Goal: Information Seeking & Learning: Learn about a topic

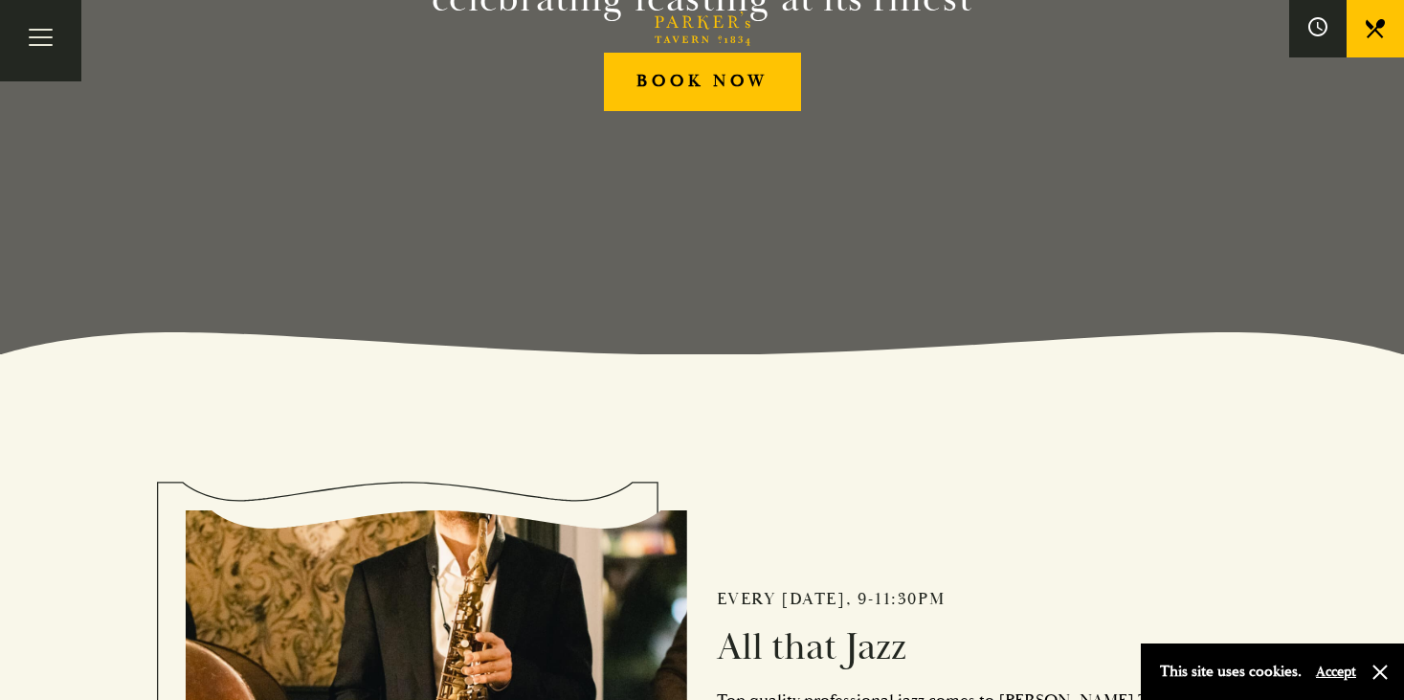
scroll to position [437, 0]
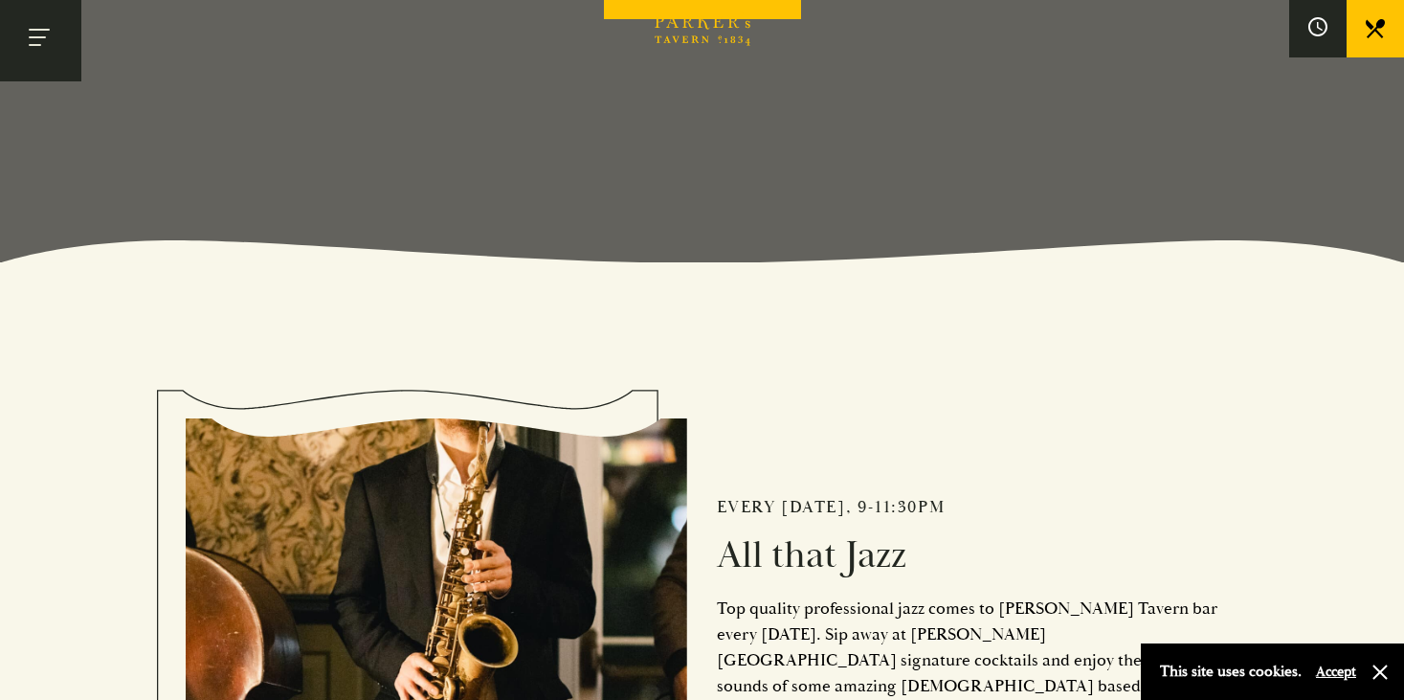
click at [45, 51] on button "Toggle navigation" at bounding box center [40, 40] width 81 height 81
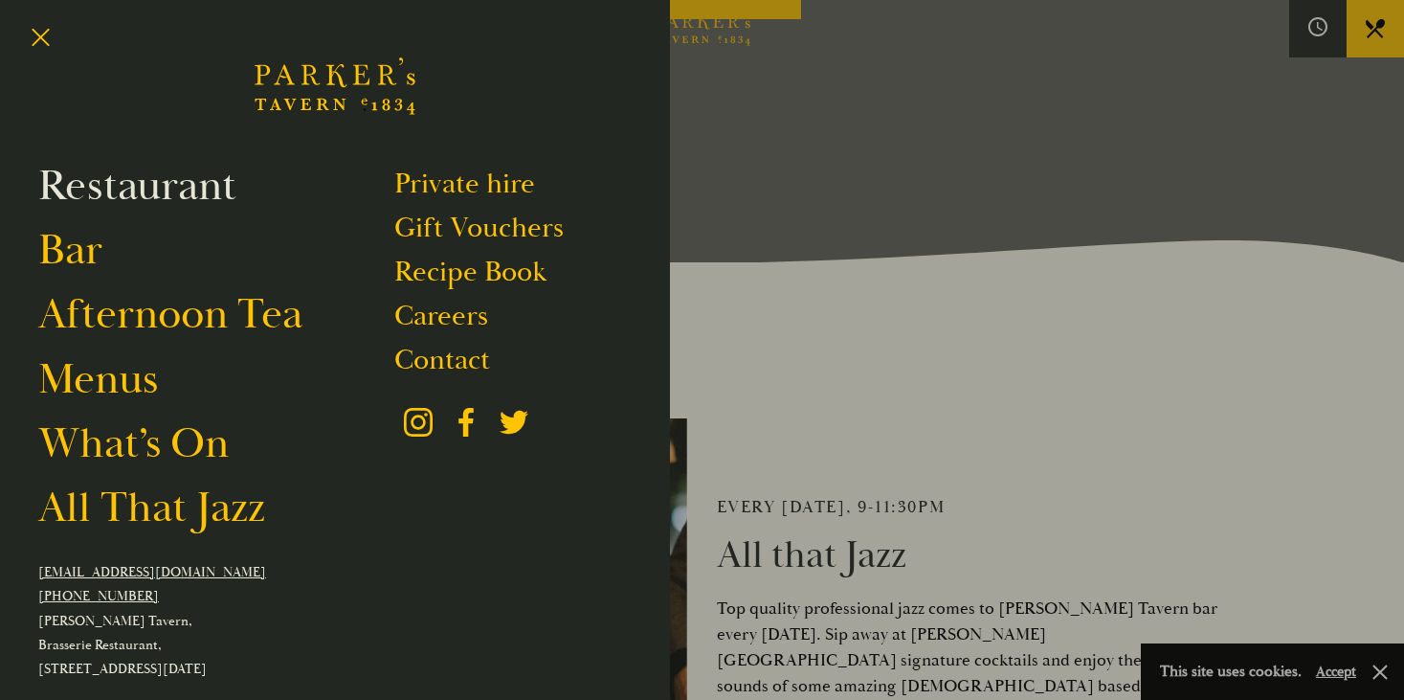
click at [103, 195] on link "Restaurant" at bounding box center [137, 186] width 198 height 54
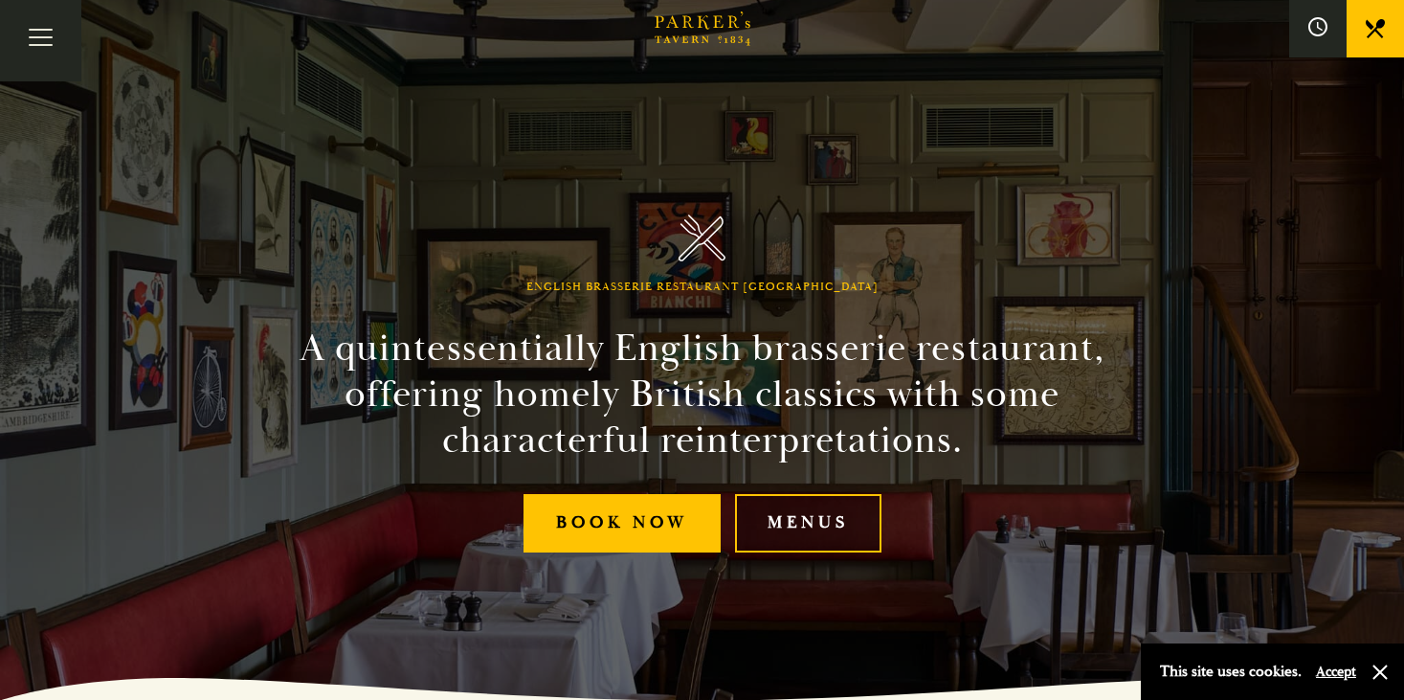
click at [837, 525] on link "Menus" at bounding box center [808, 523] width 146 height 58
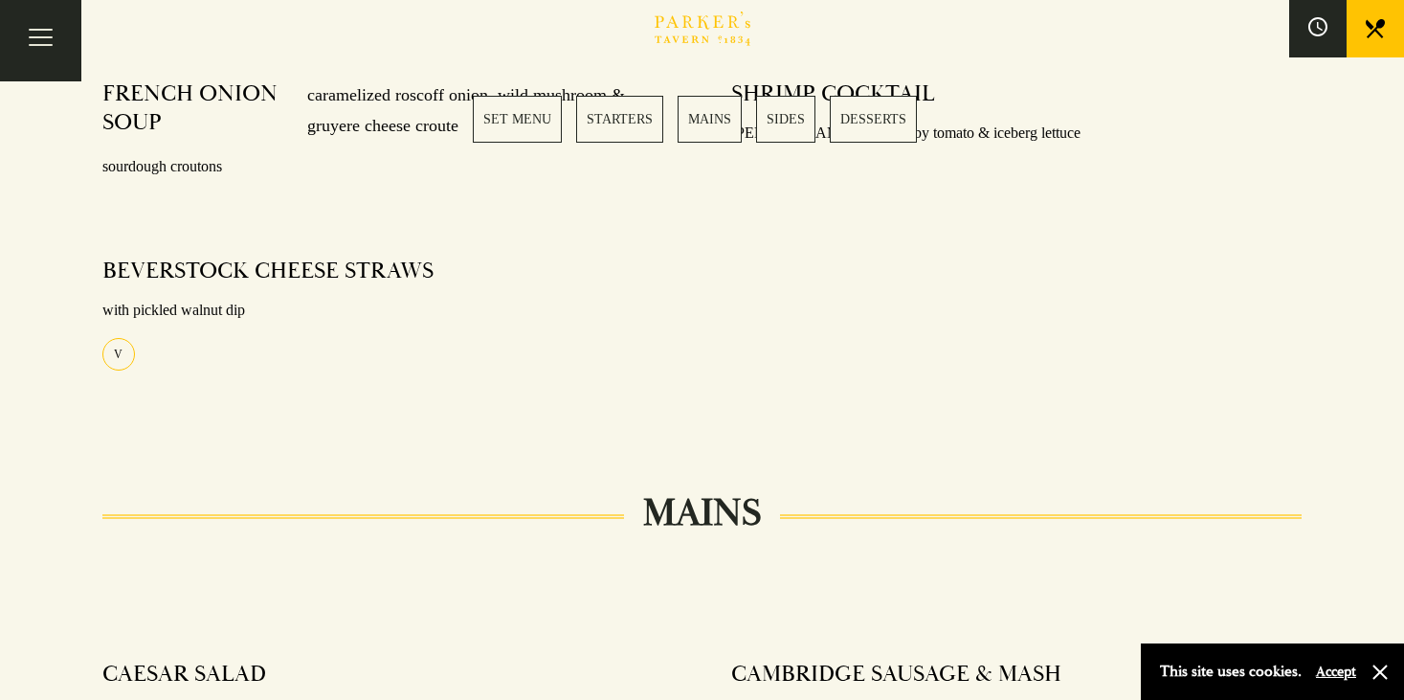
scroll to position [790, 0]
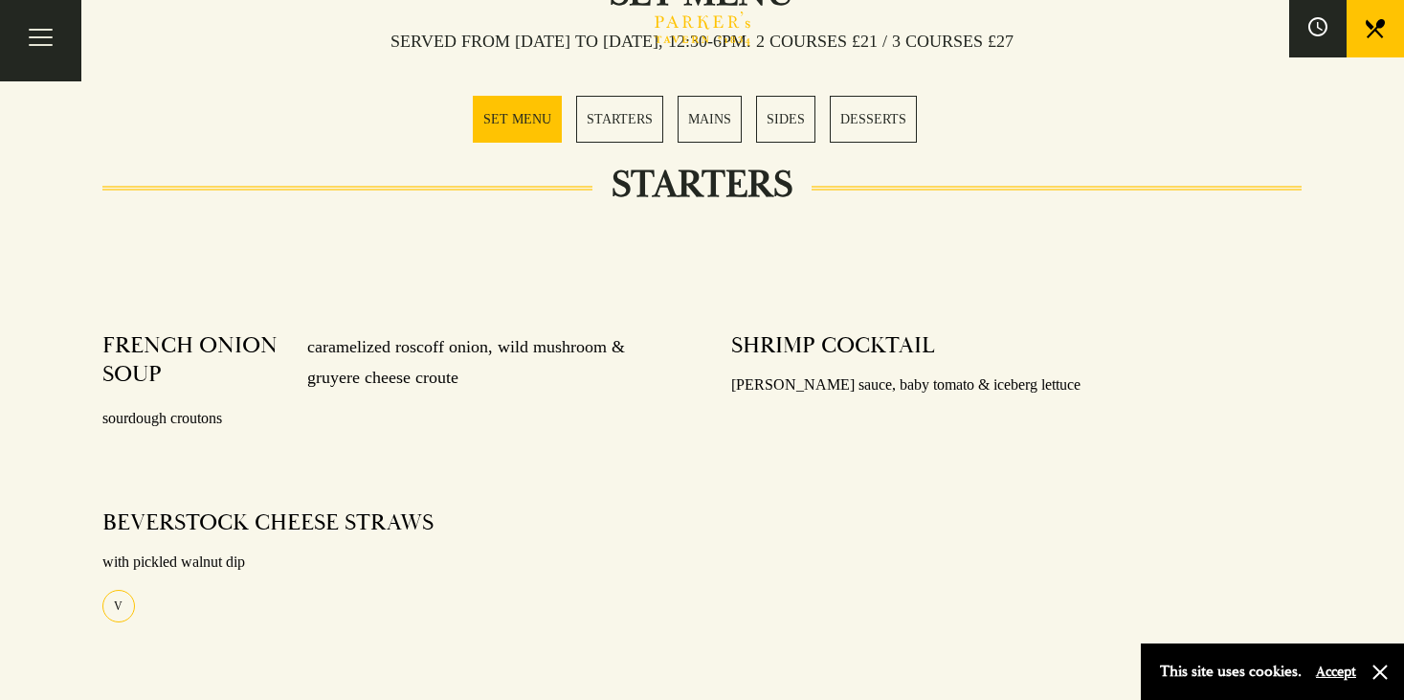
click at [727, 102] on link "MAINS" at bounding box center [710, 119] width 64 height 47
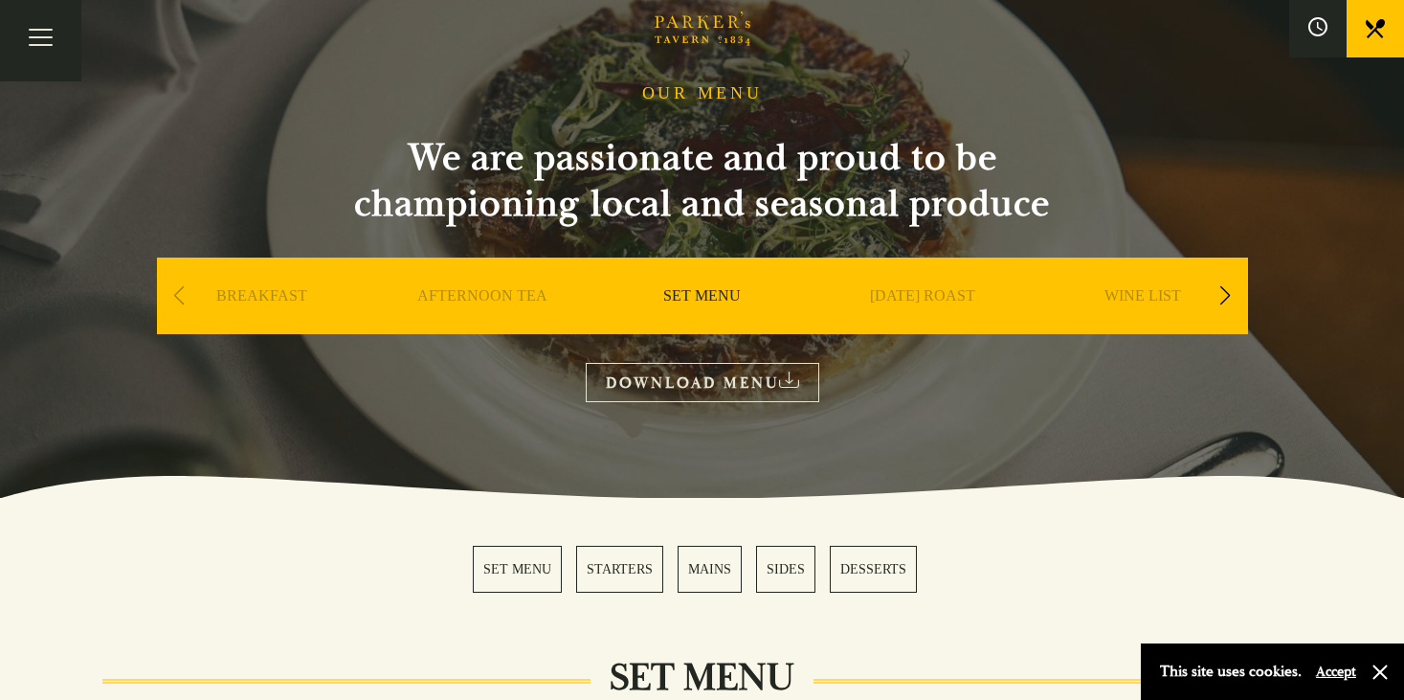
scroll to position [90, 0]
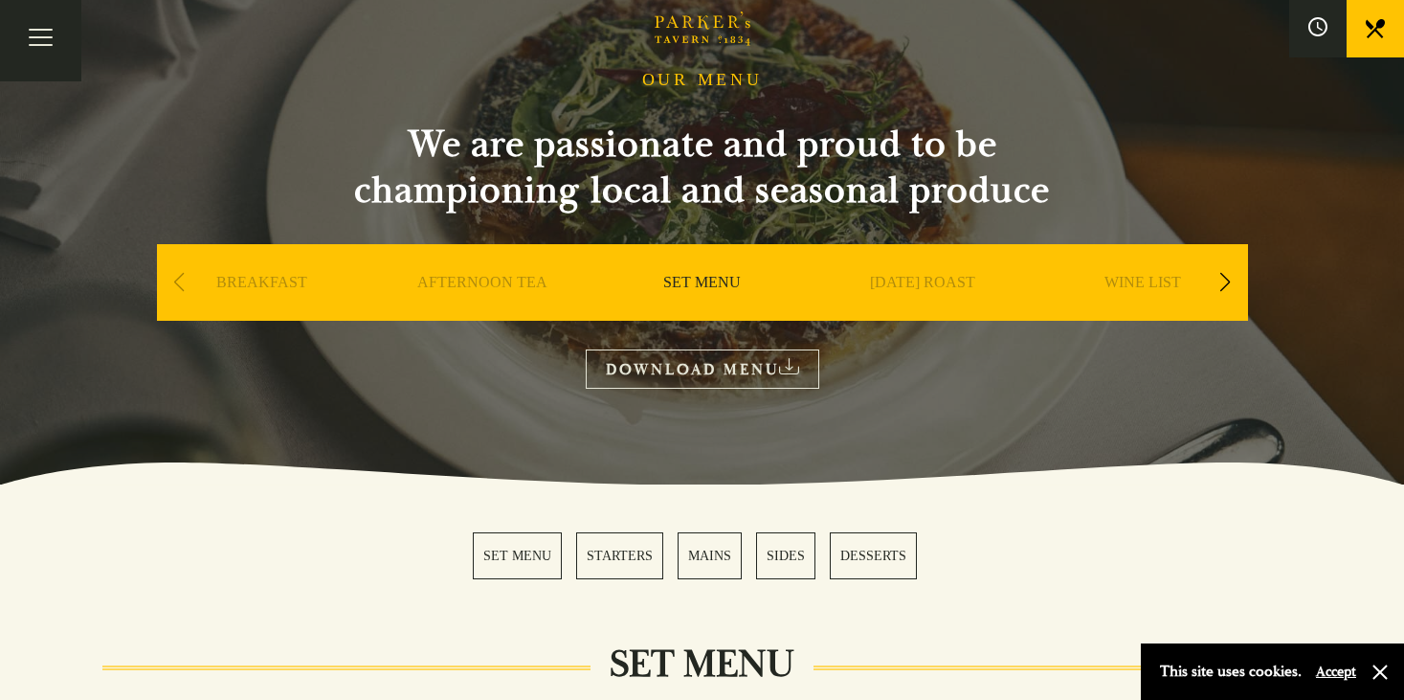
click at [706, 549] on link "MAINS" at bounding box center [710, 555] width 64 height 47
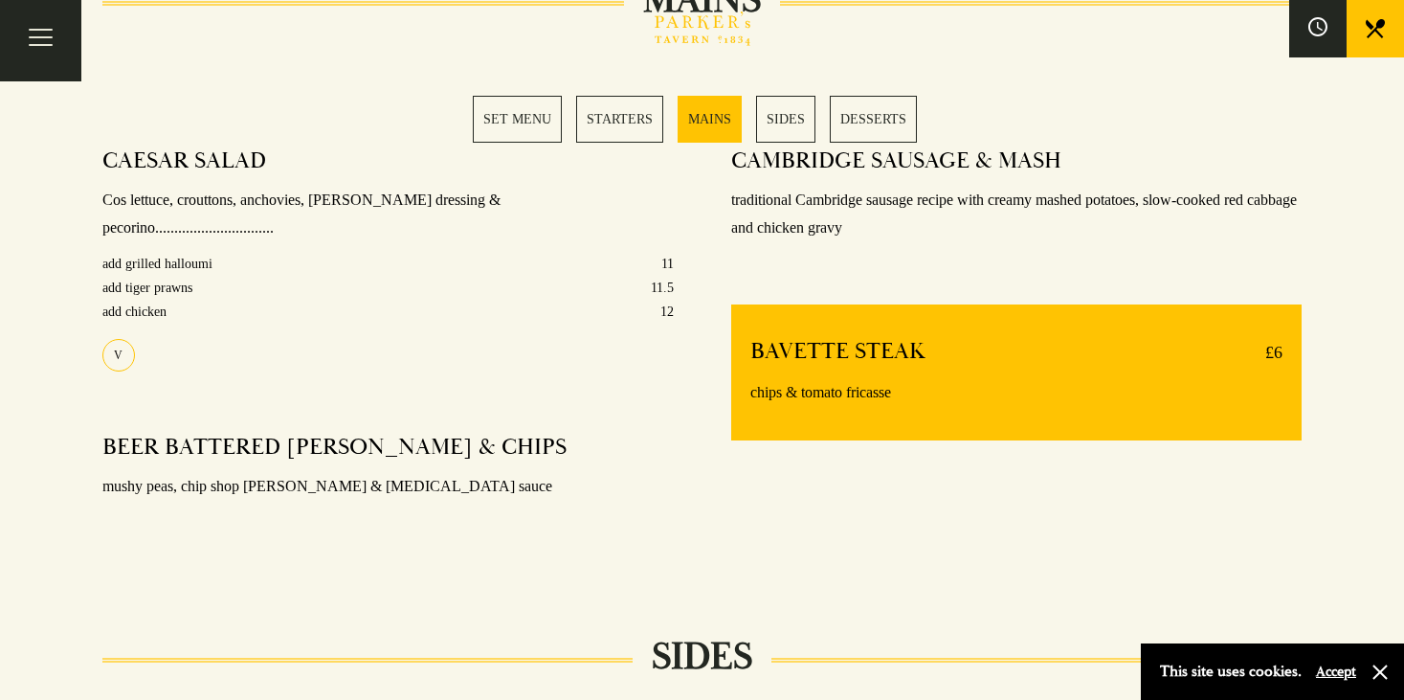
scroll to position [1527, 0]
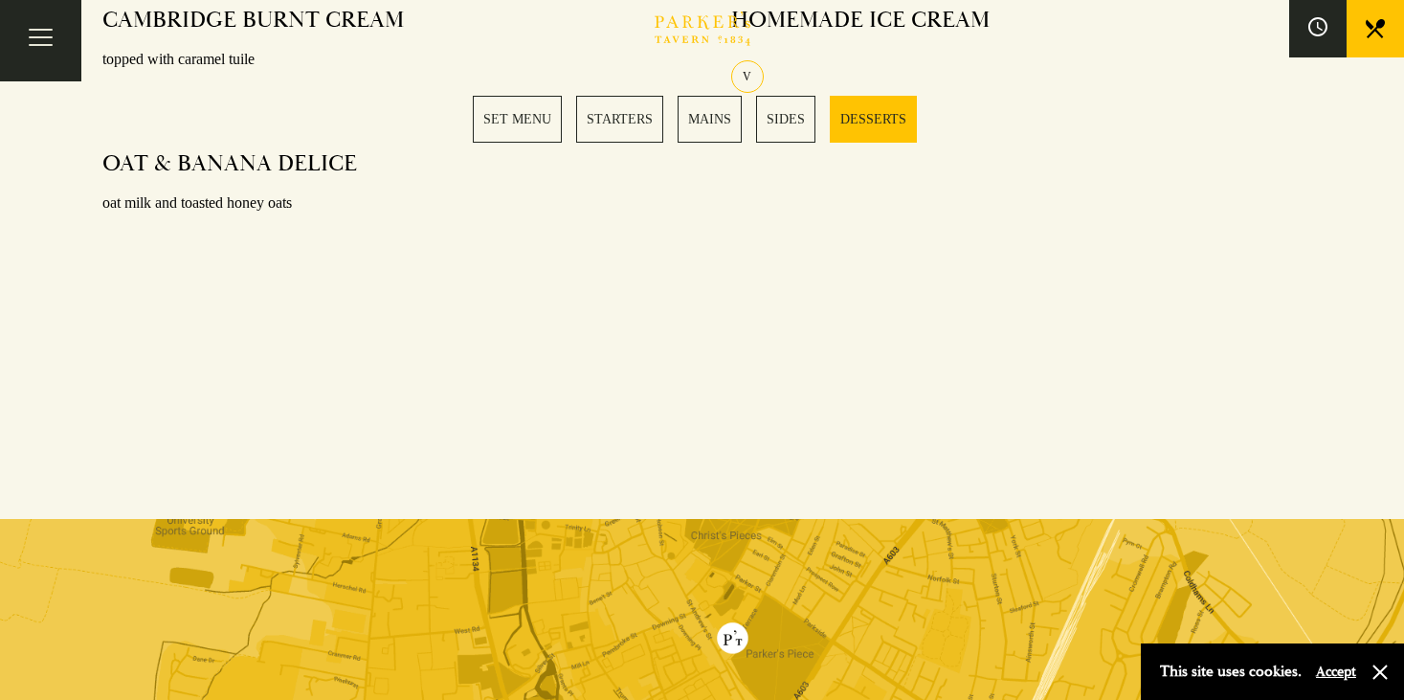
click at [502, 126] on link "SET MENU" at bounding box center [517, 119] width 89 height 47
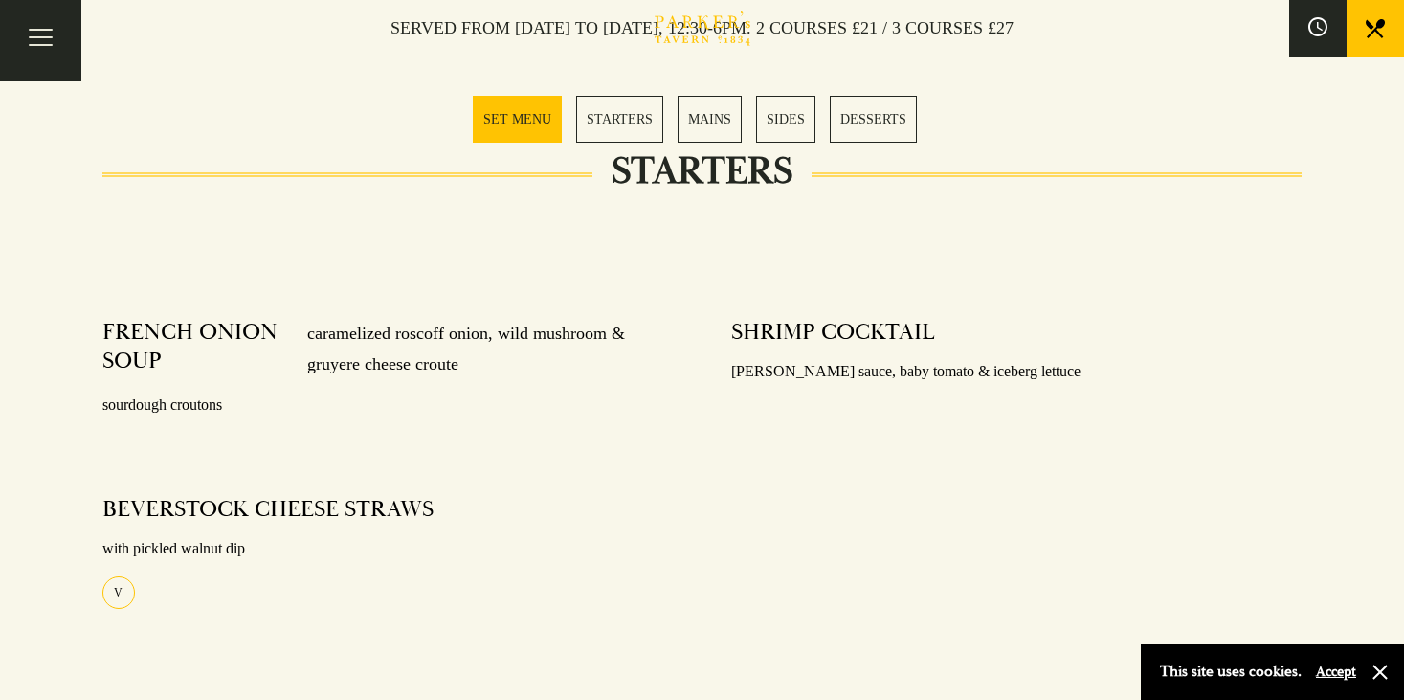
scroll to position [754, 0]
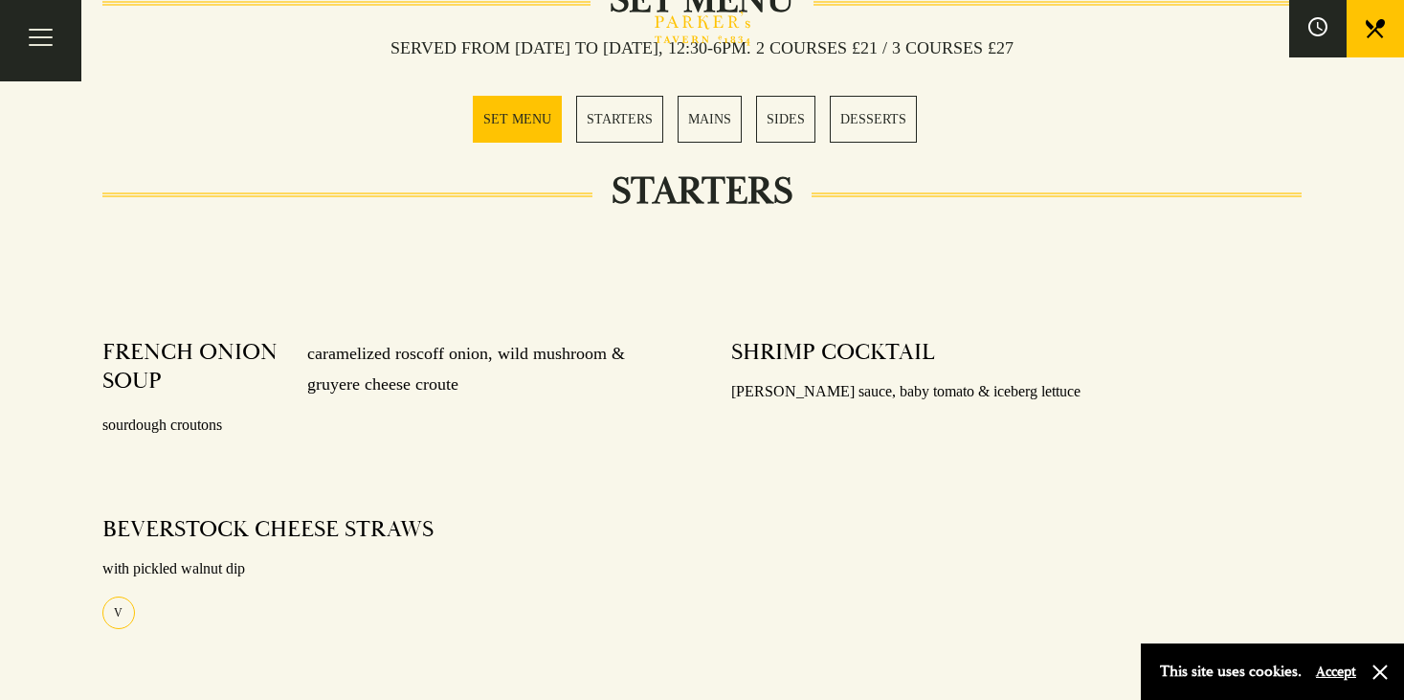
click at [502, 127] on link "SET MENU" at bounding box center [517, 119] width 89 height 47
click at [578, 121] on link "STARTERS" at bounding box center [619, 119] width 87 height 47
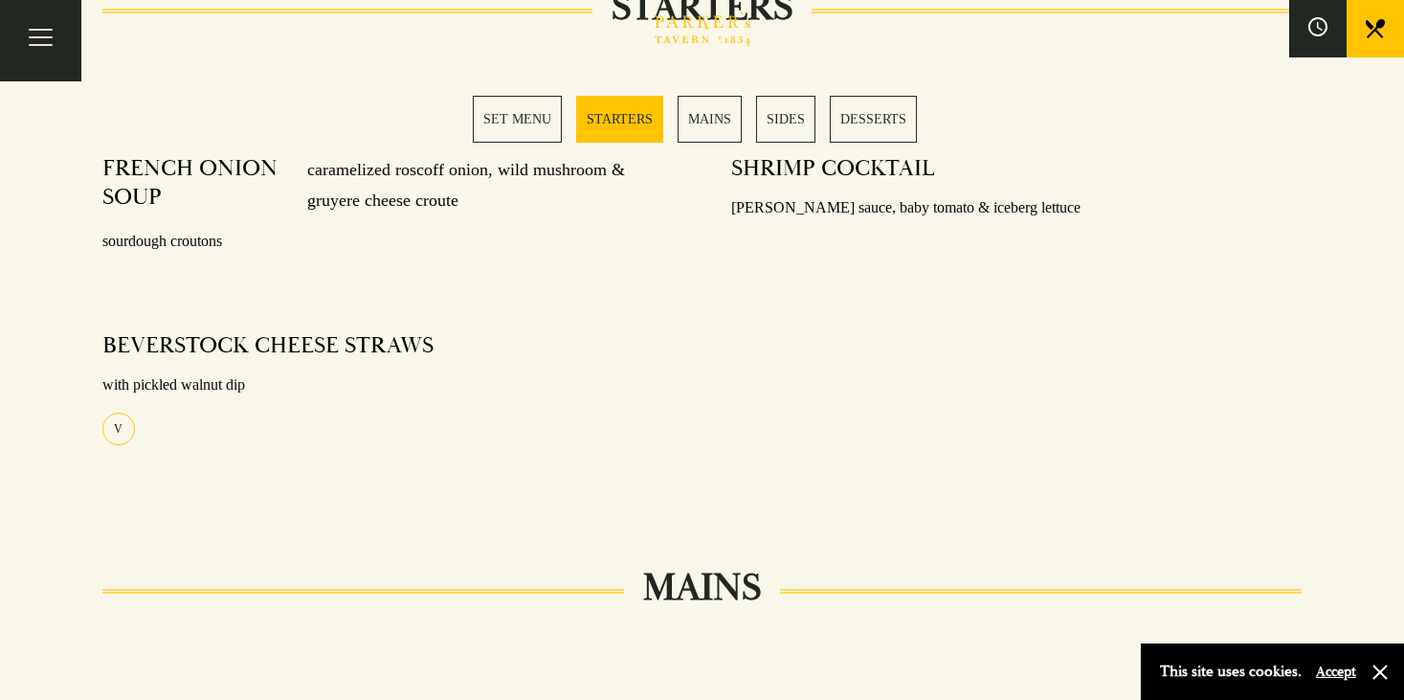
scroll to position [946, 0]
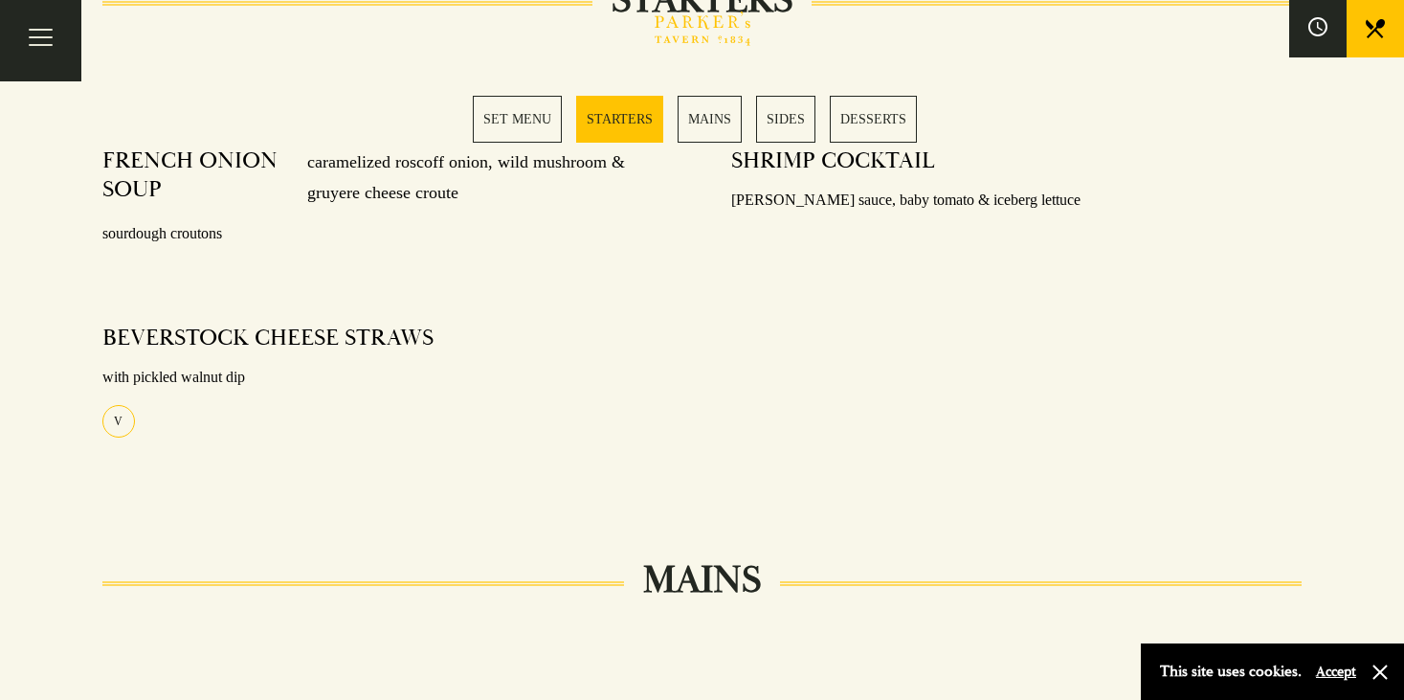
click at [514, 110] on link "SET MENU" at bounding box center [517, 119] width 89 height 47
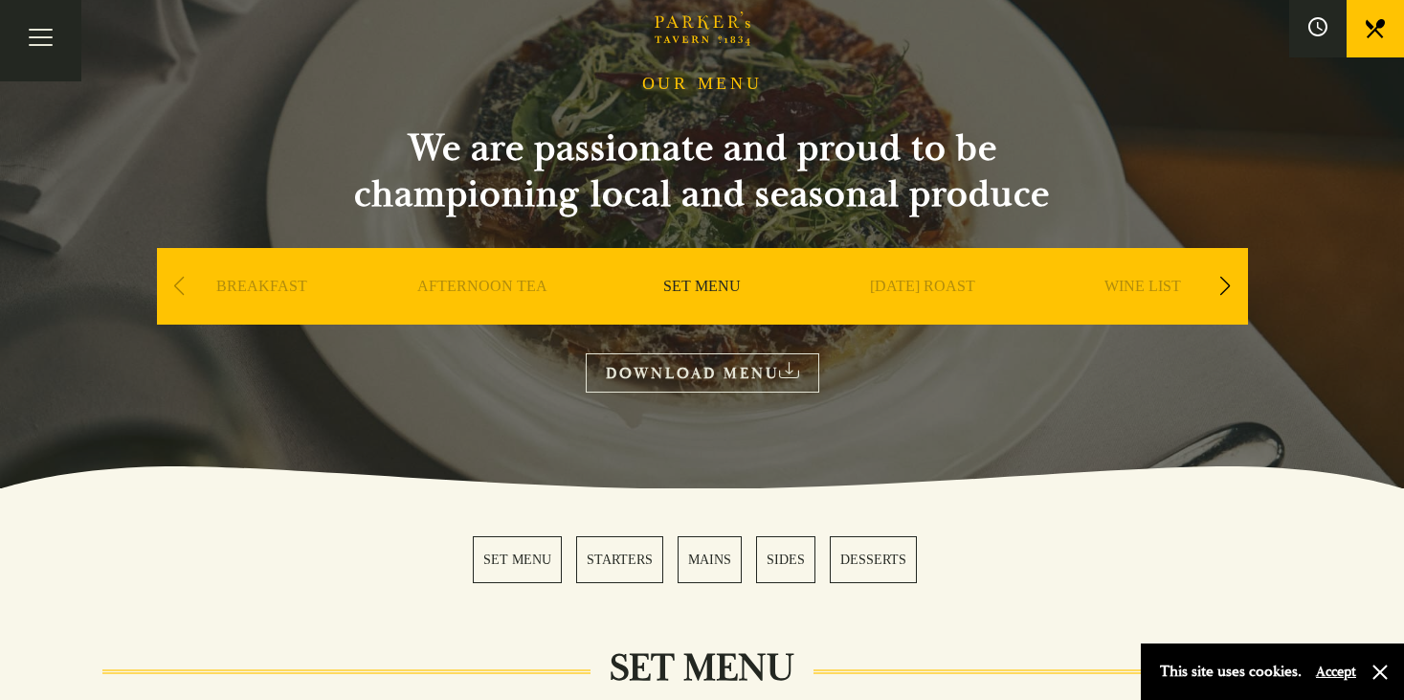
scroll to position [88, 0]
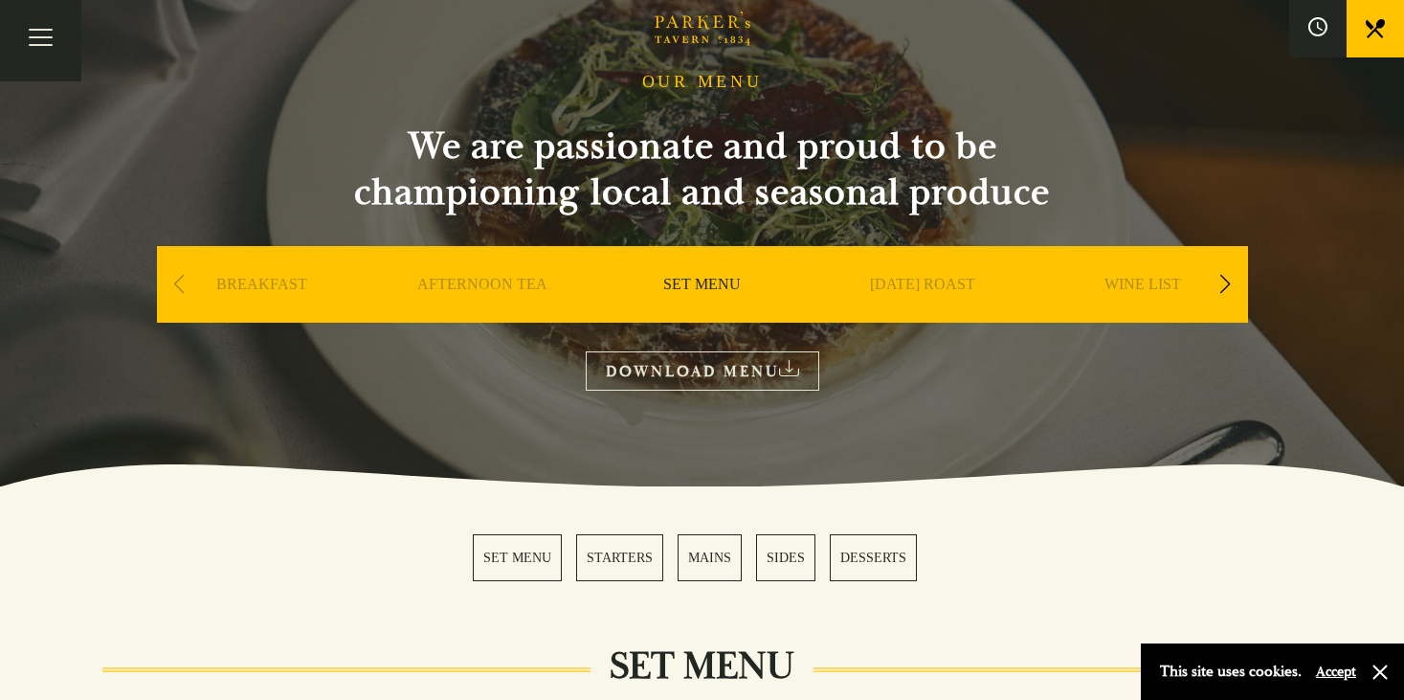
click at [265, 293] on link "BREAKFAST" at bounding box center [261, 313] width 91 height 77
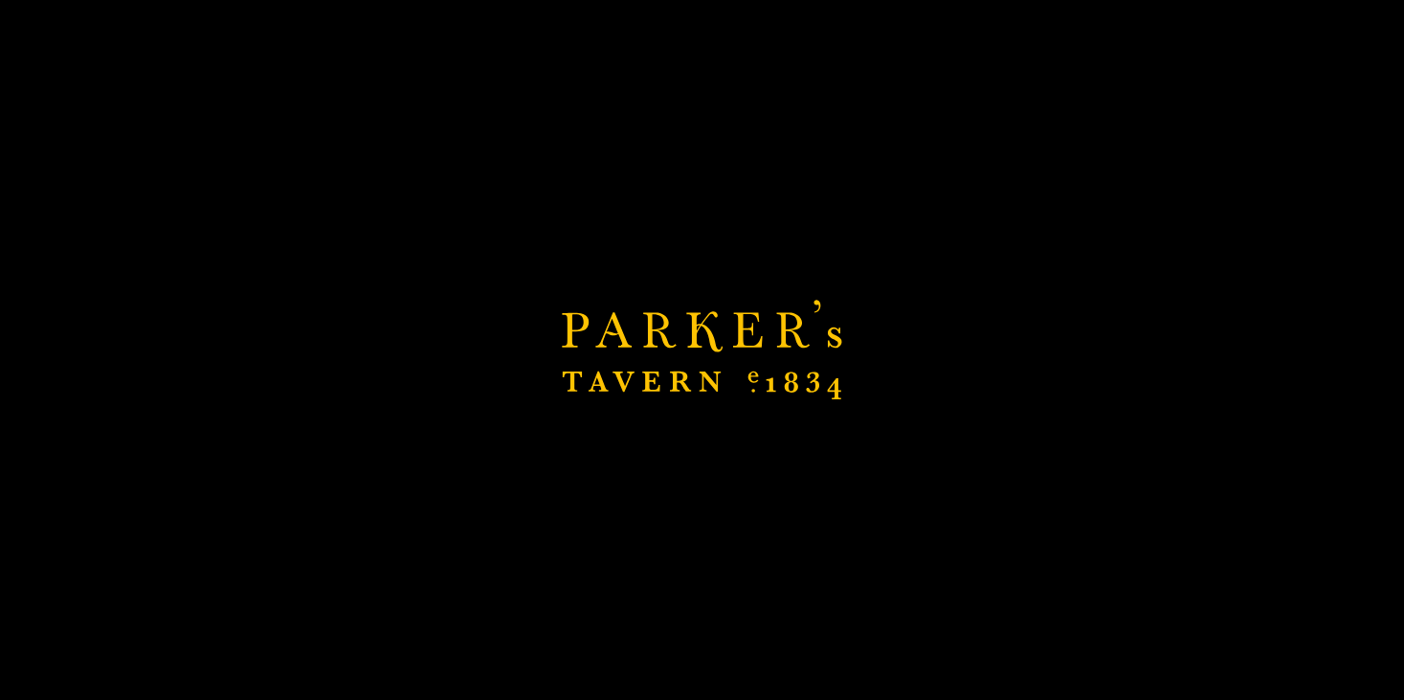
click at [468, 281] on div "Brasserie Restaurant Cambridge | Parker's Tavern Cambridge Parker's Tavern is a…" at bounding box center [702, 350] width 1404 height 700
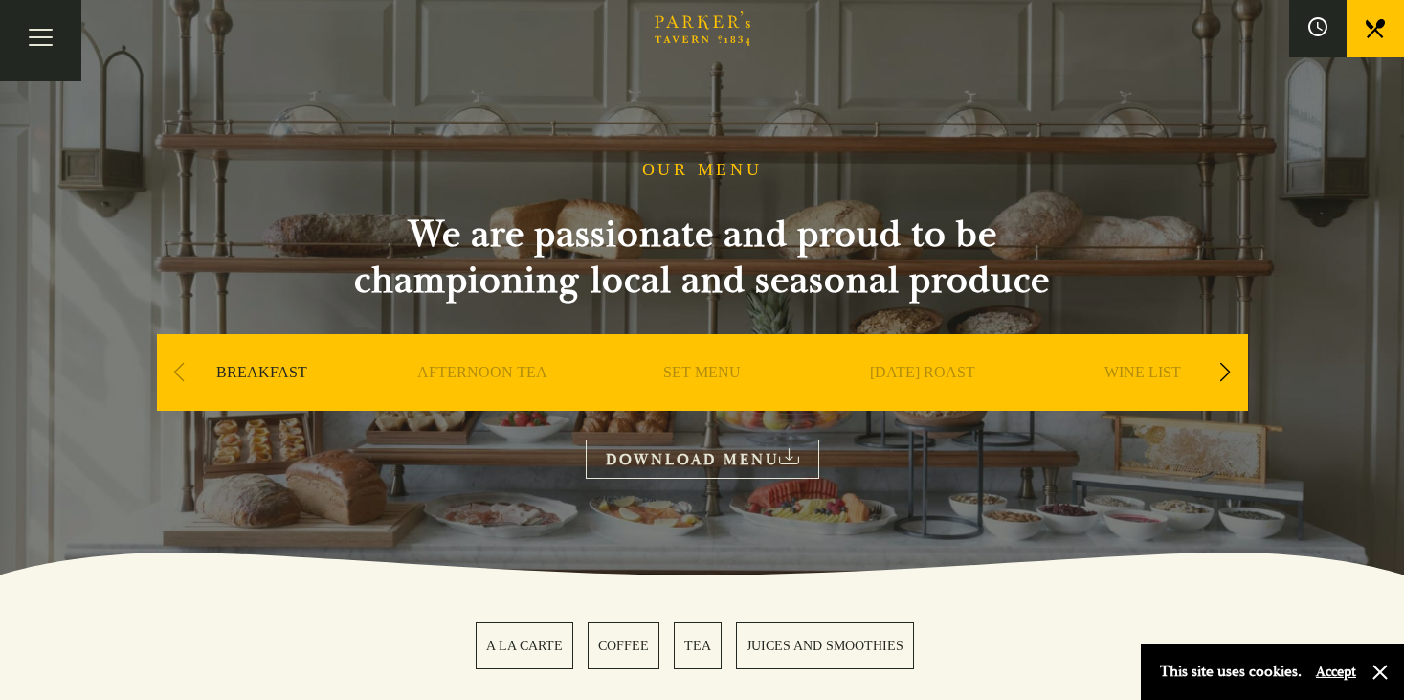
click at [458, 372] on link "AFTERNOON TEA" at bounding box center [482, 401] width 130 height 77
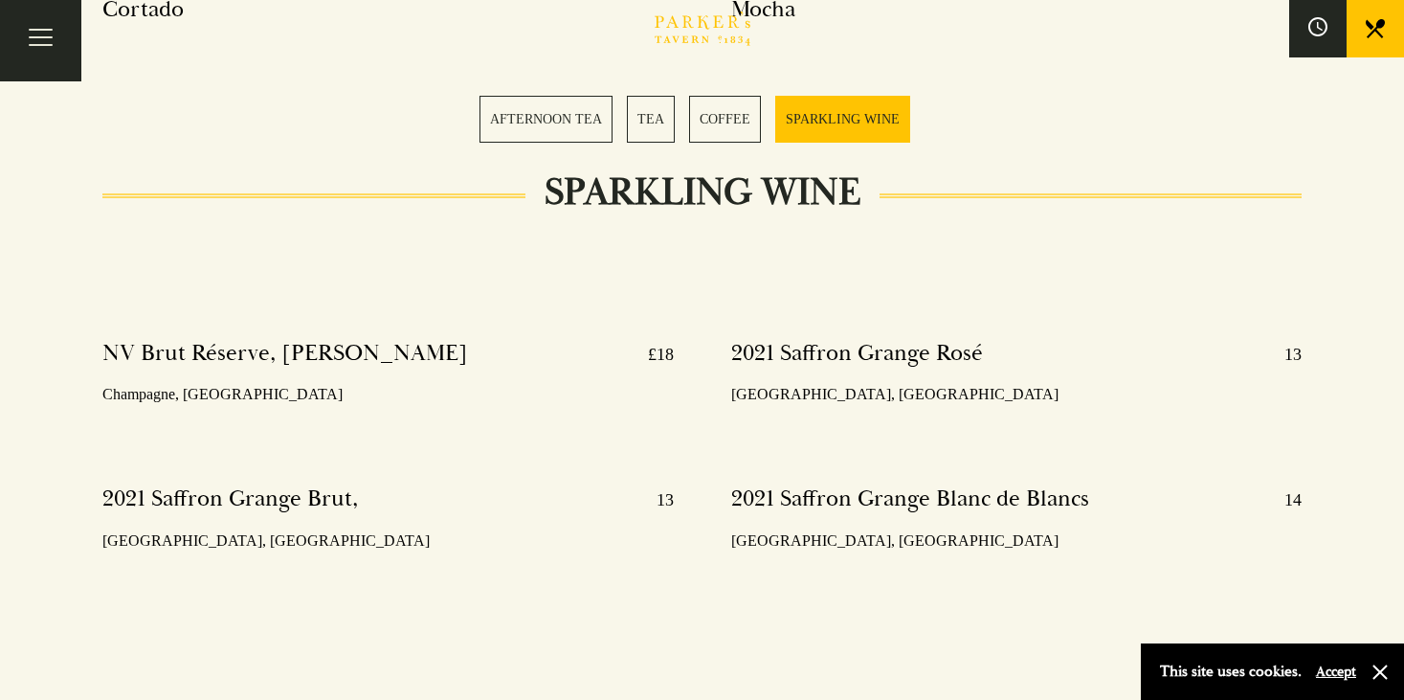
scroll to position [4181, 0]
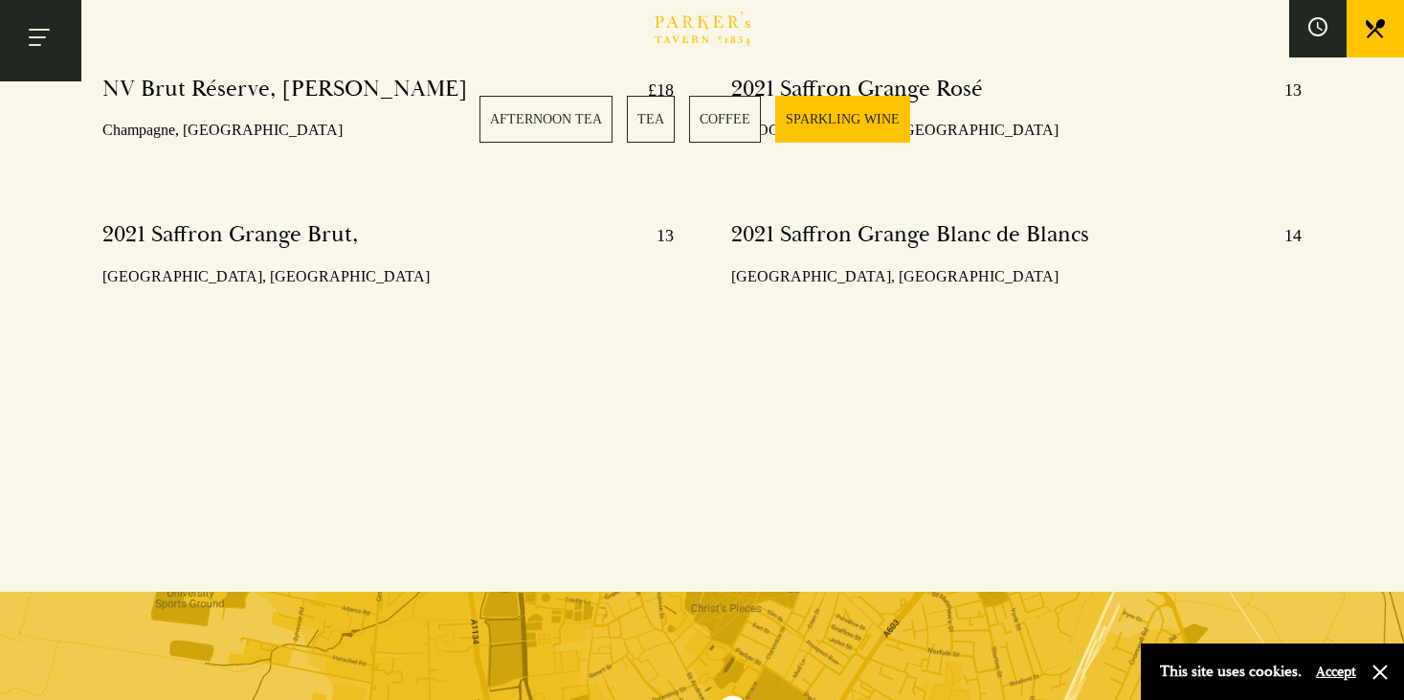
click at [4, 77] on button "Toggle navigation" at bounding box center [40, 40] width 81 height 81
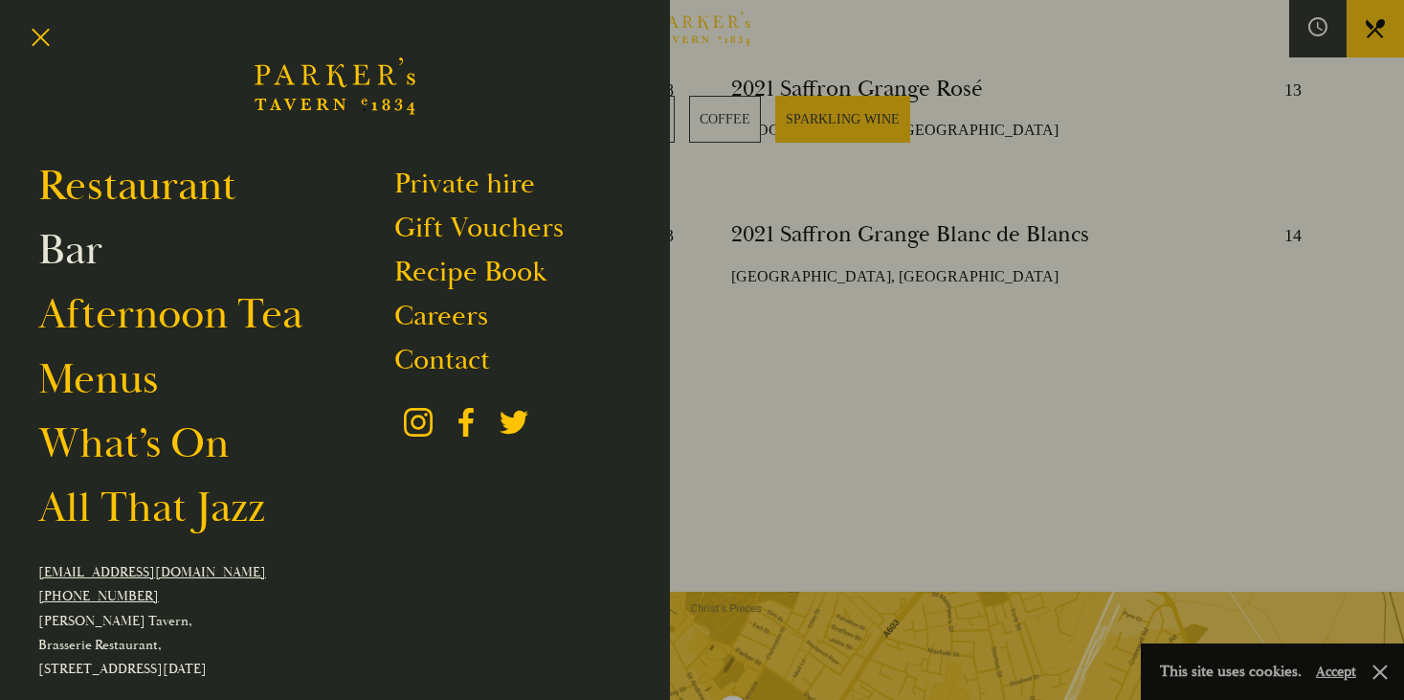
click at [71, 258] on link "Bar" at bounding box center [70, 250] width 64 height 54
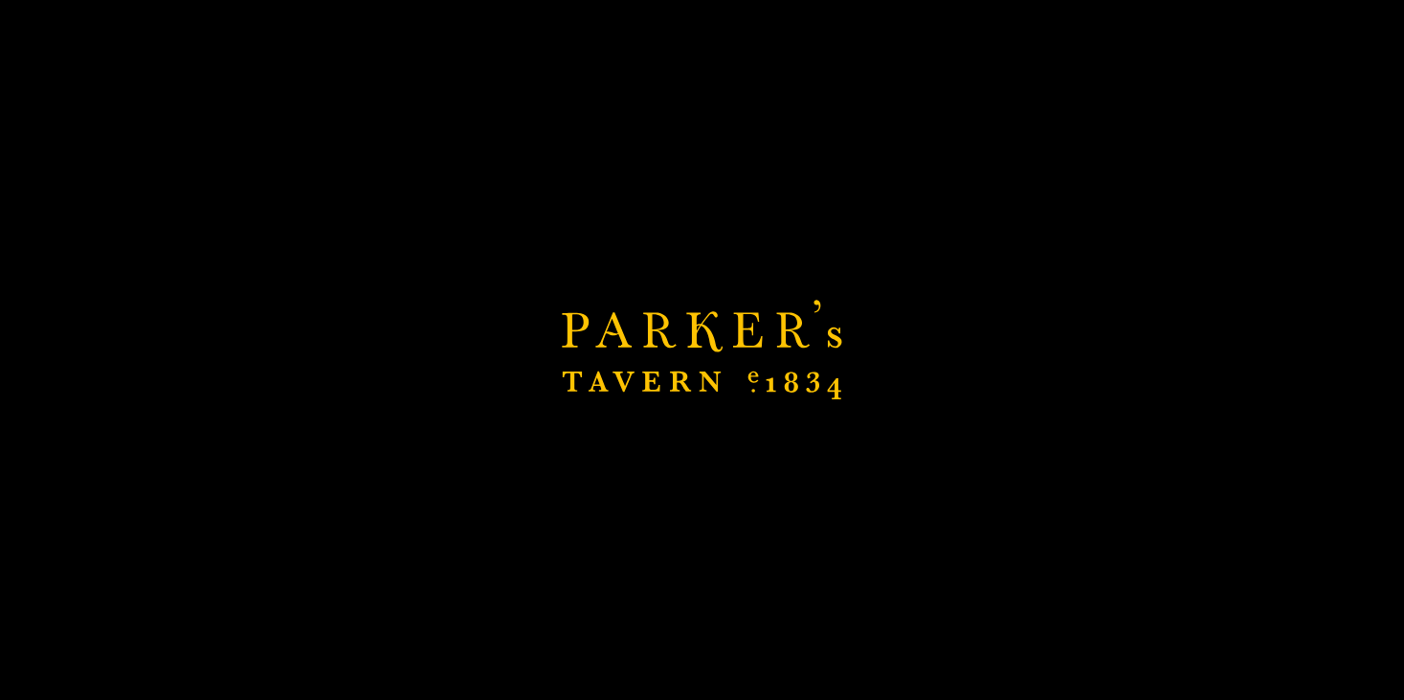
click at [40, 48] on div "Brasserie Restaurant Cambridge | Parker's Tavern Cambridge Parker's Tavern is a…" at bounding box center [702, 350] width 1404 height 700
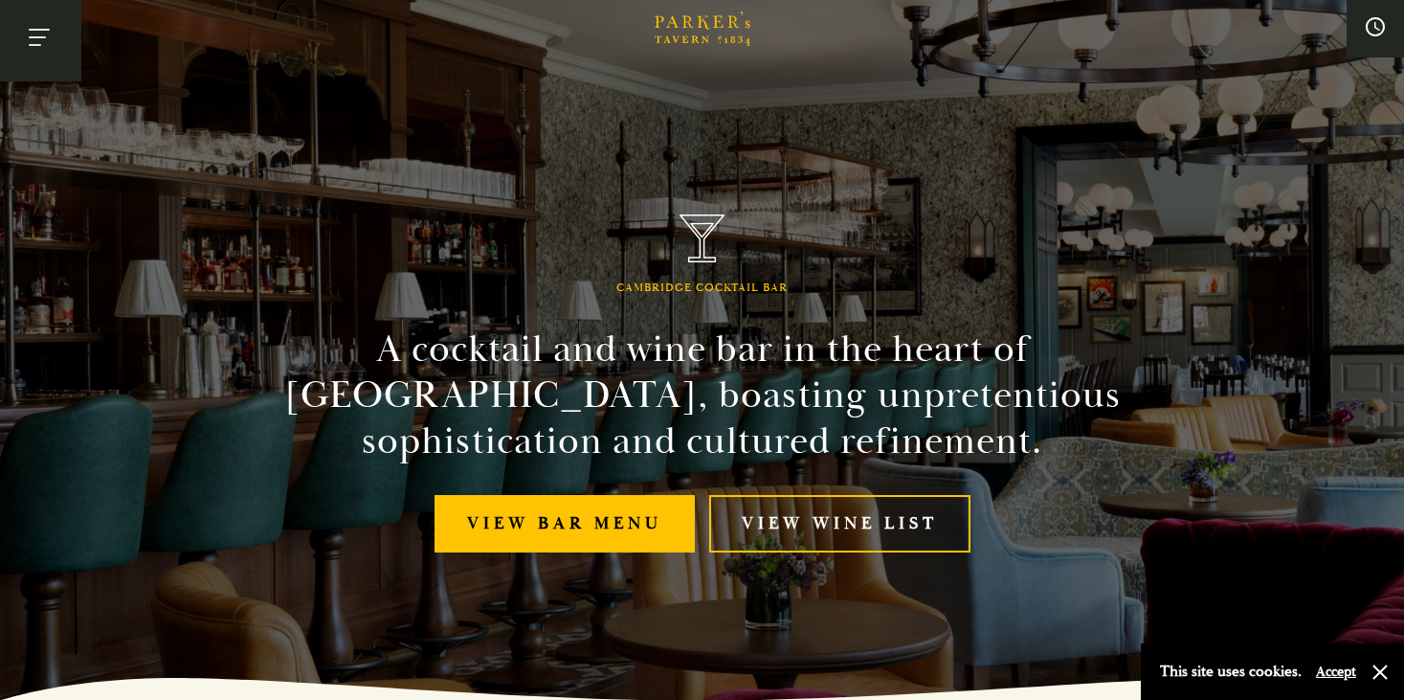
click at [42, 46] on button "Toggle navigation" at bounding box center [40, 40] width 81 height 81
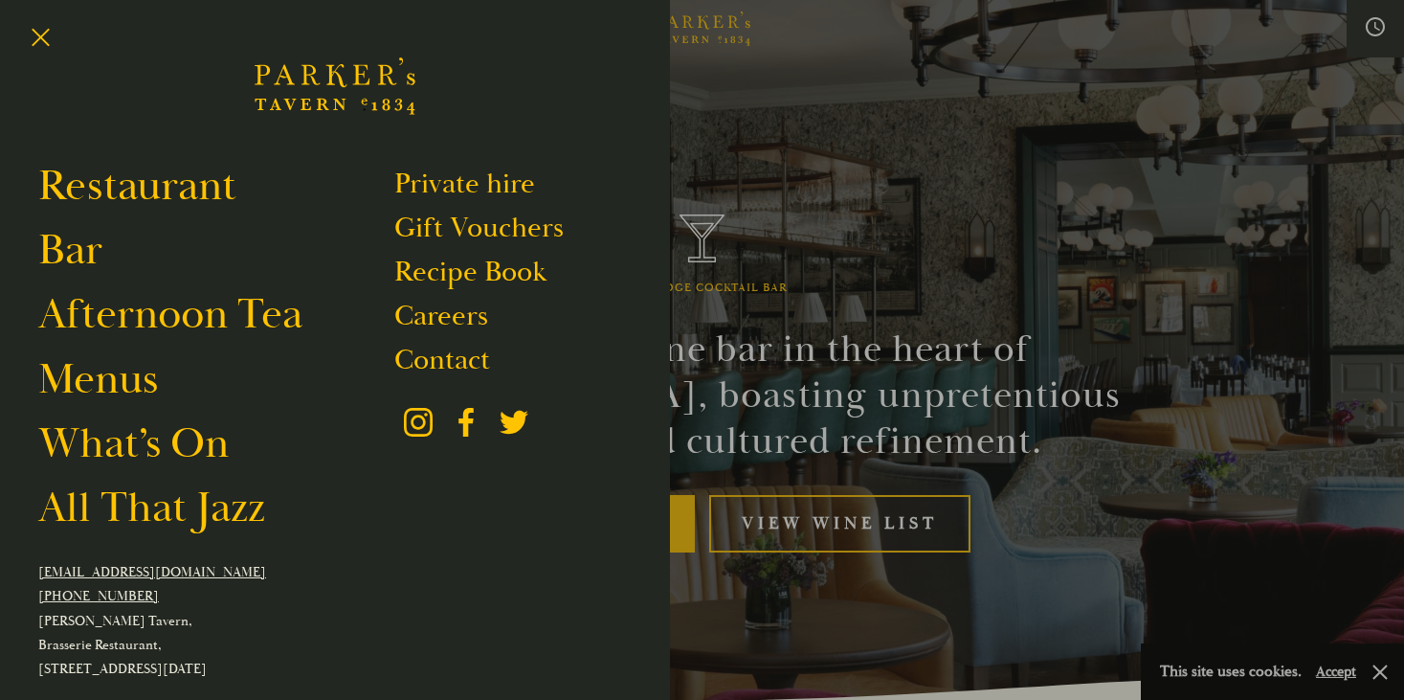
click at [160, 157] on div "Restaurant Bar Afternoon Tea Menus What’s On All That Jazz Private hire Gift Vo…" at bounding box center [335, 350] width 670 height 700
click at [159, 176] on link "Restaurant" at bounding box center [137, 186] width 198 height 54
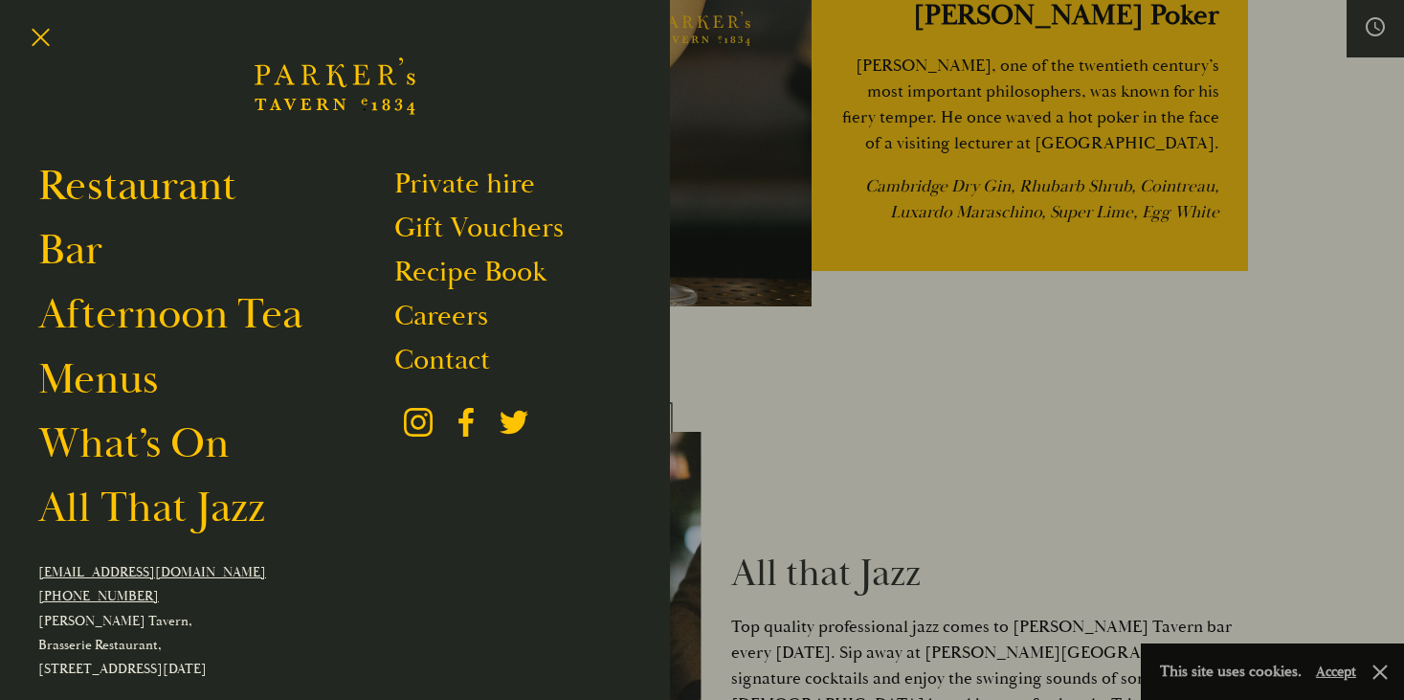
scroll to position [1, 0]
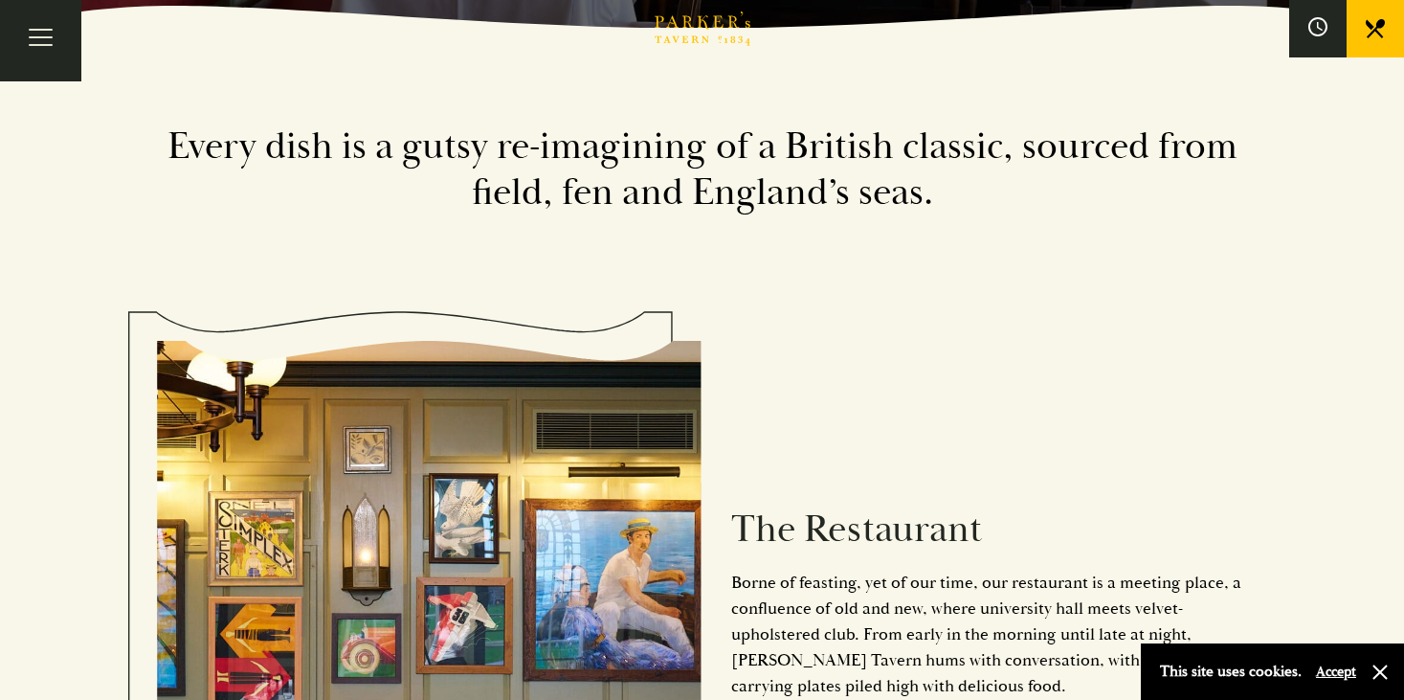
scroll to position [1017, 0]
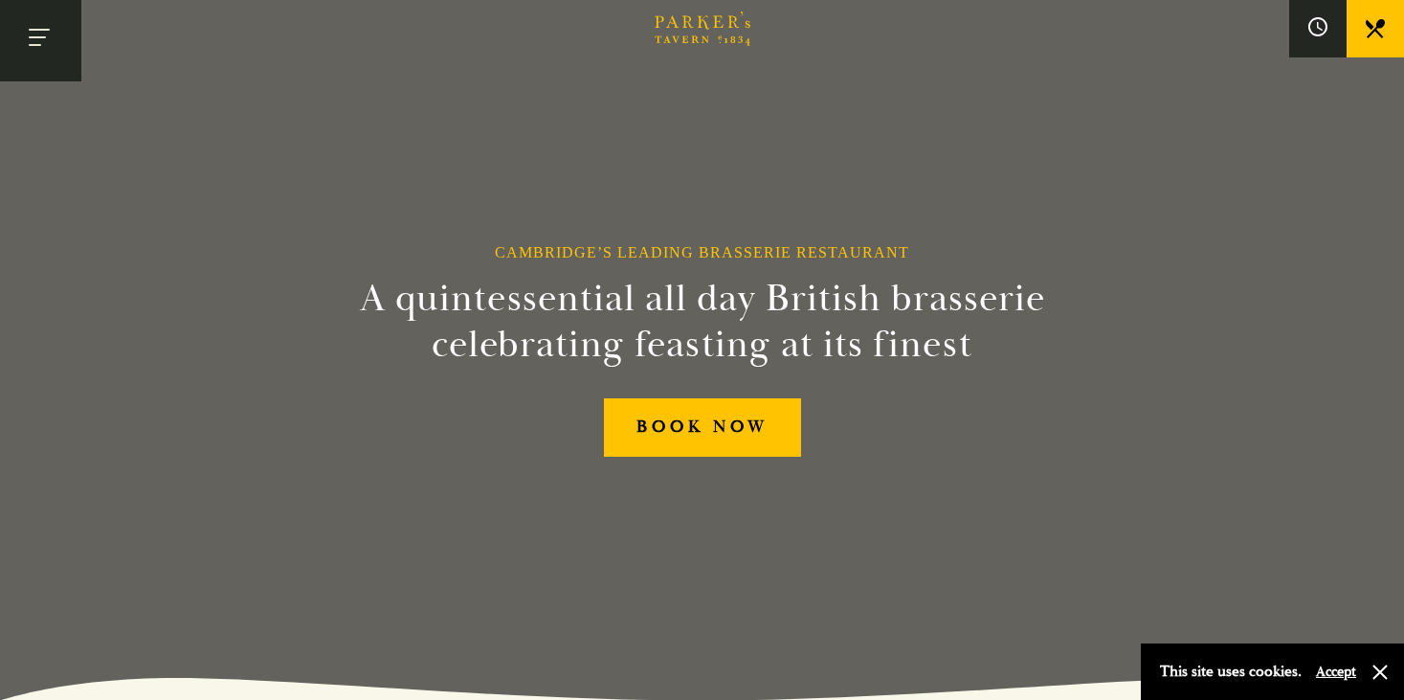
click at [60, 64] on button "Toggle navigation" at bounding box center [40, 40] width 81 height 81
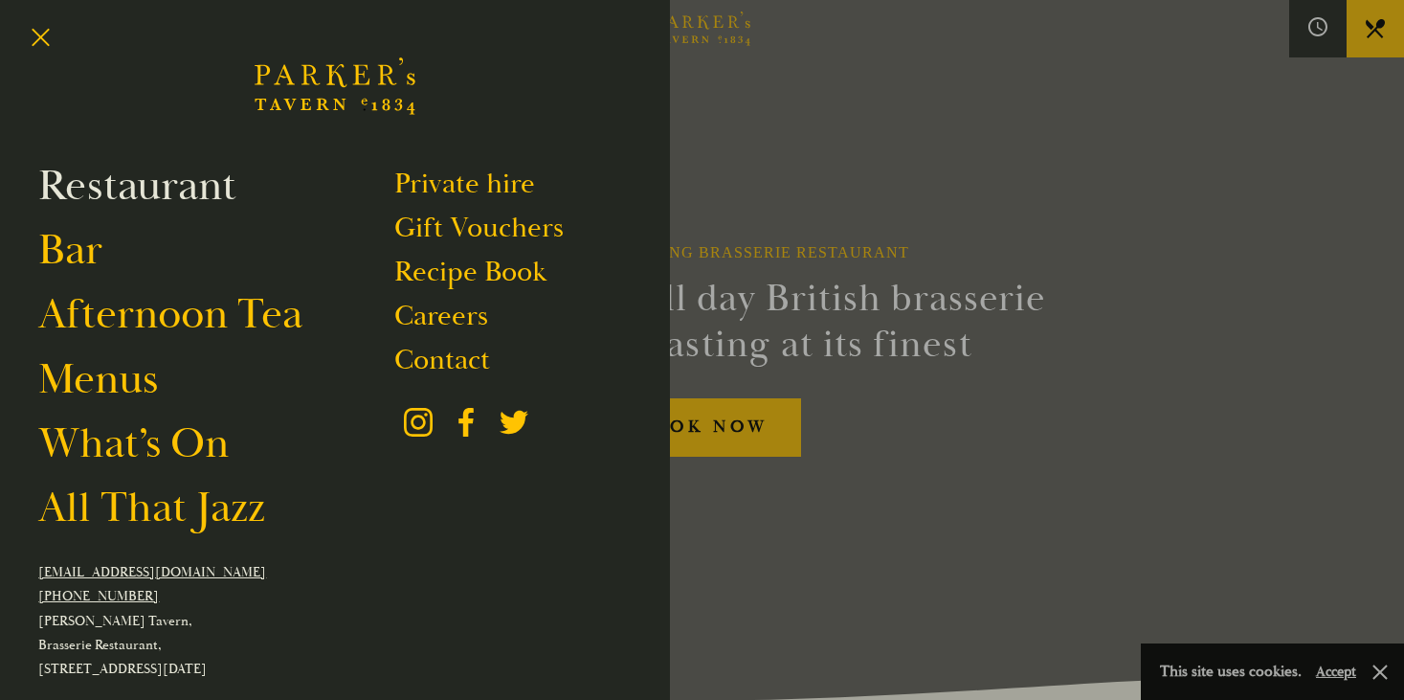
click at [110, 189] on link "Restaurant" at bounding box center [137, 186] width 198 height 54
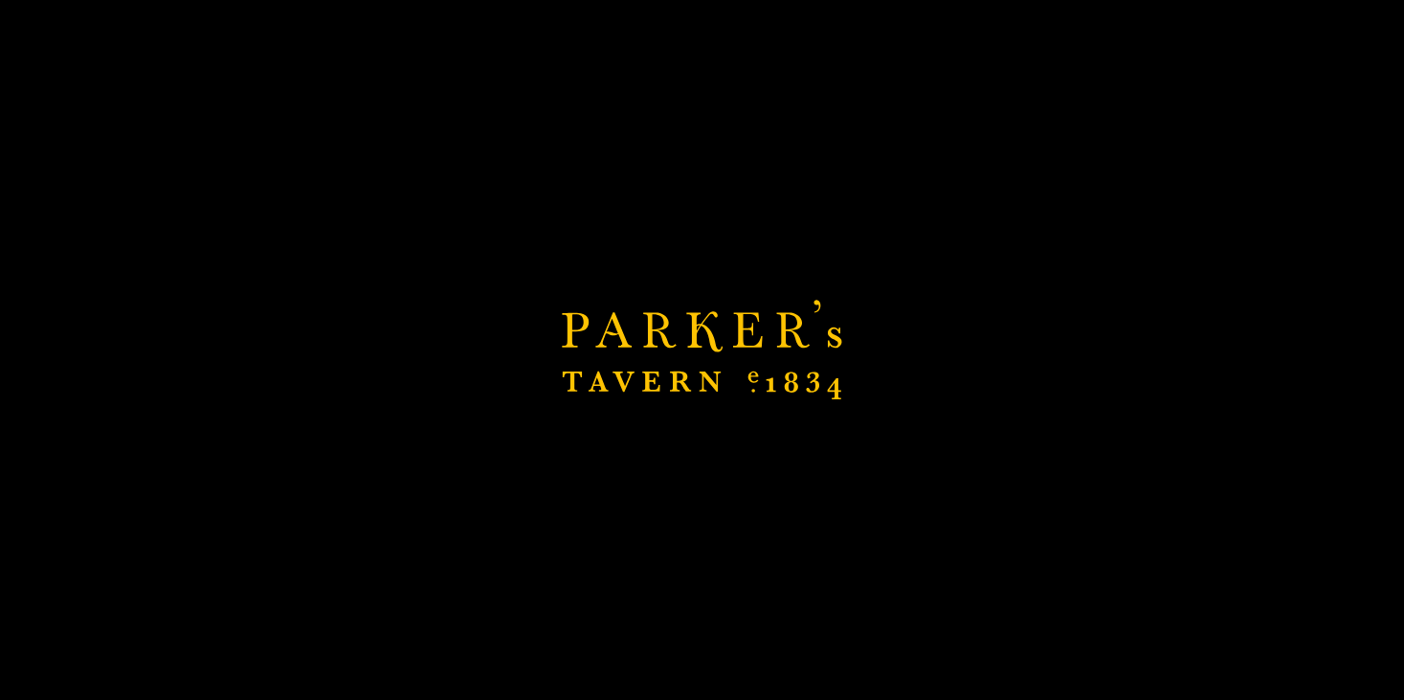
click at [56, 63] on div "Brasserie Restaurant Cambridge | Parker's Tavern Cambridge Parker's Tavern is a…" at bounding box center [702, 350] width 1404 height 700
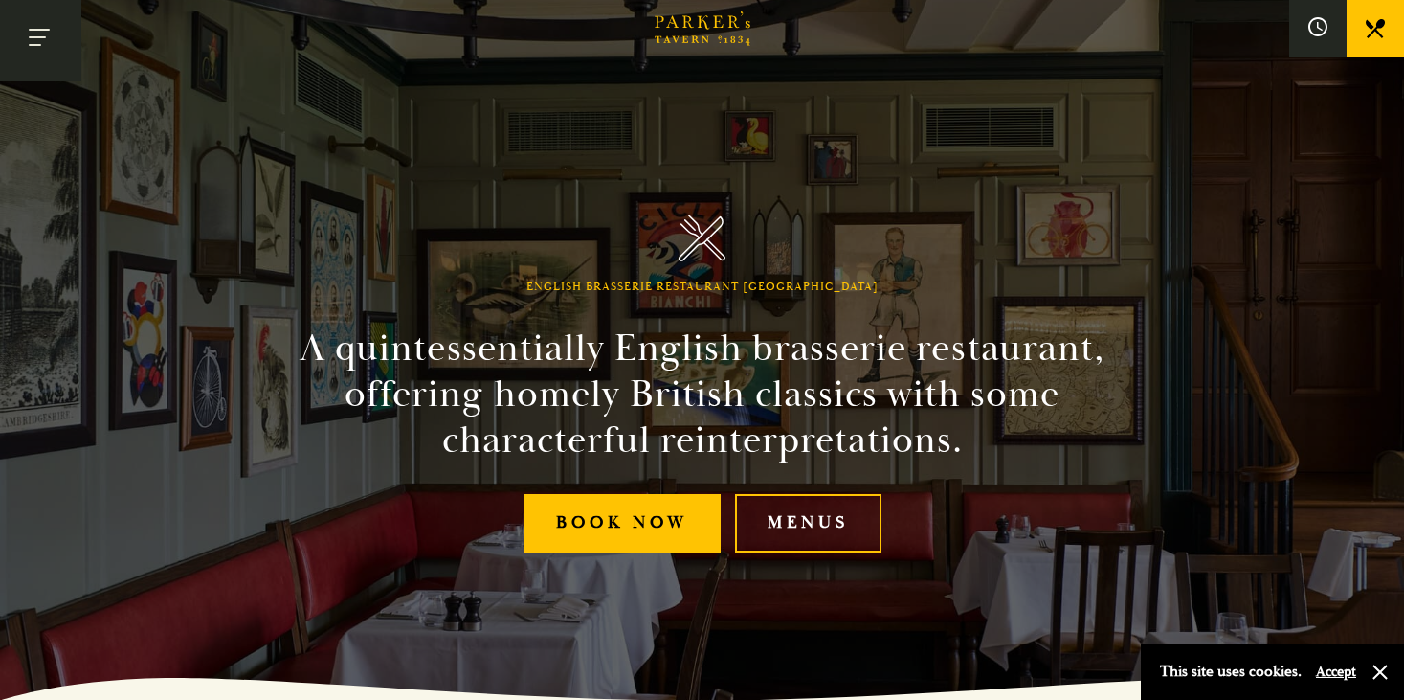
click at [28, 30] on button "Toggle navigation" at bounding box center [40, 40] width 81 height 81
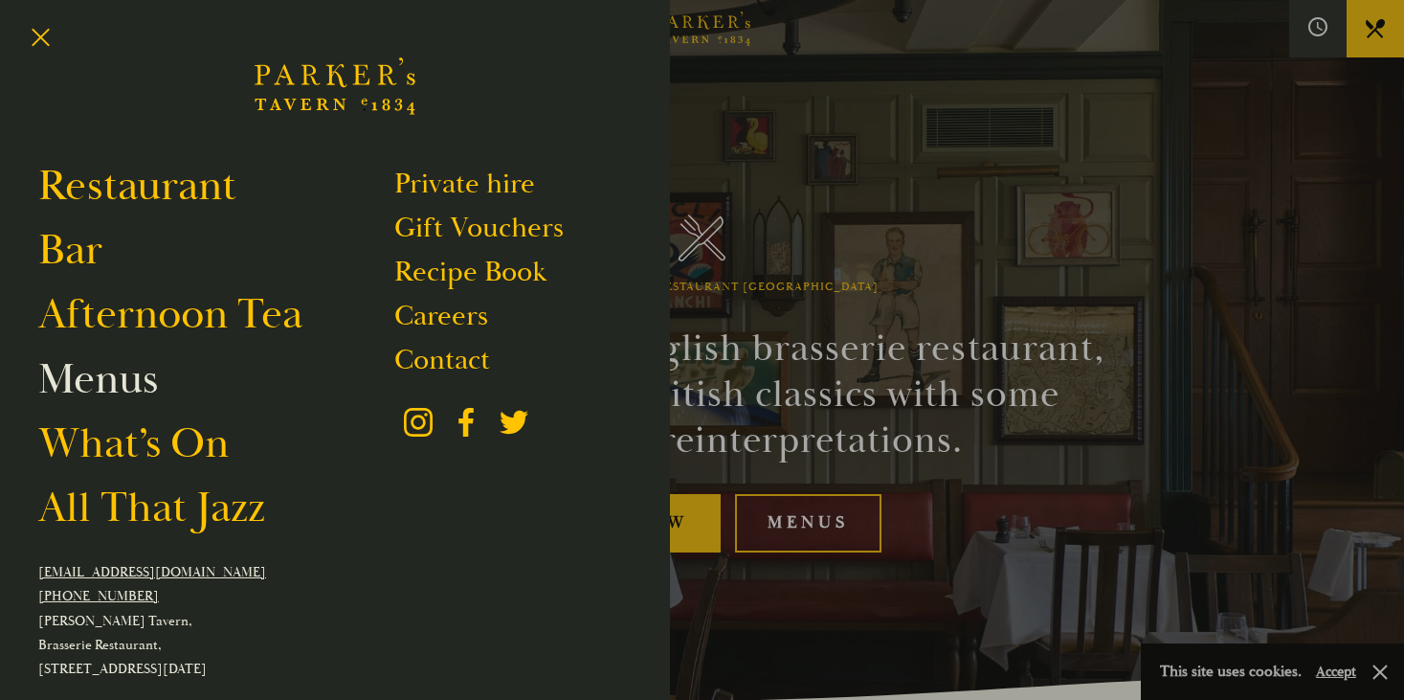
click at [95, 396] on link "Menus" at bounding box center [98, 379] width 120 height 54
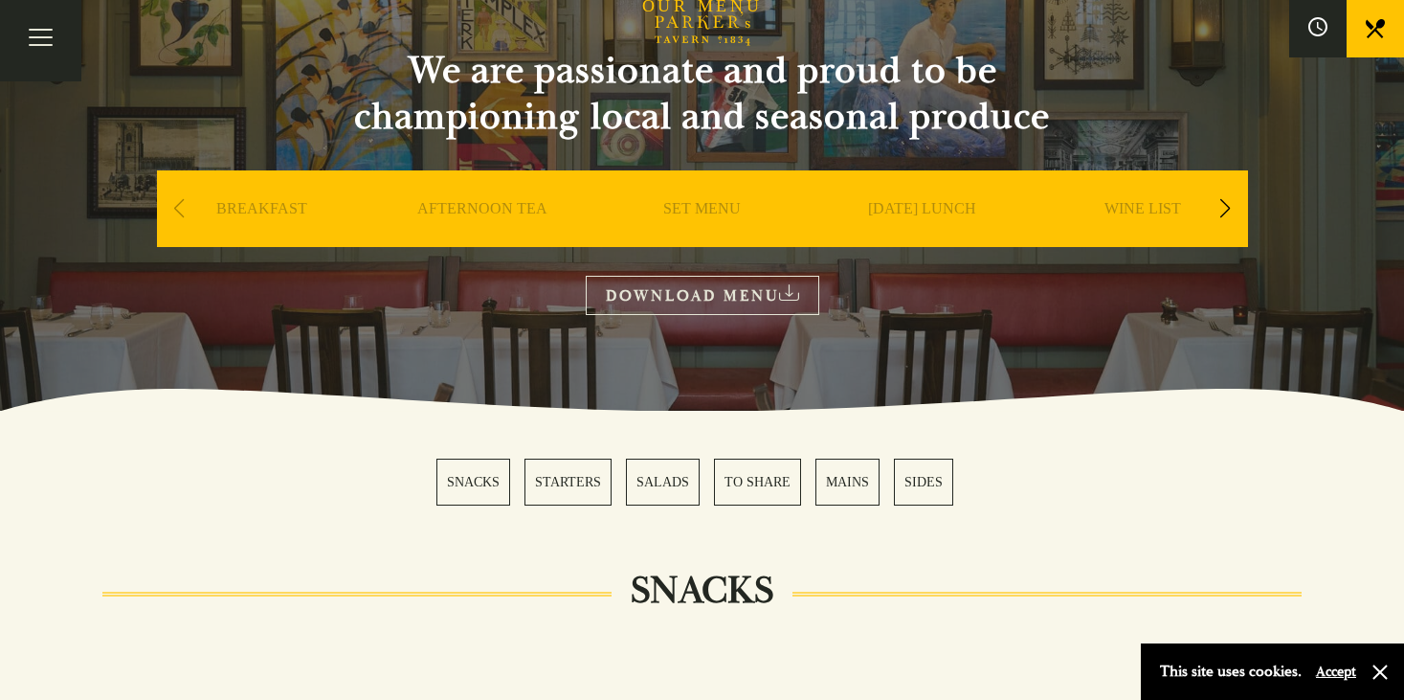
scroll to position [173, 0]
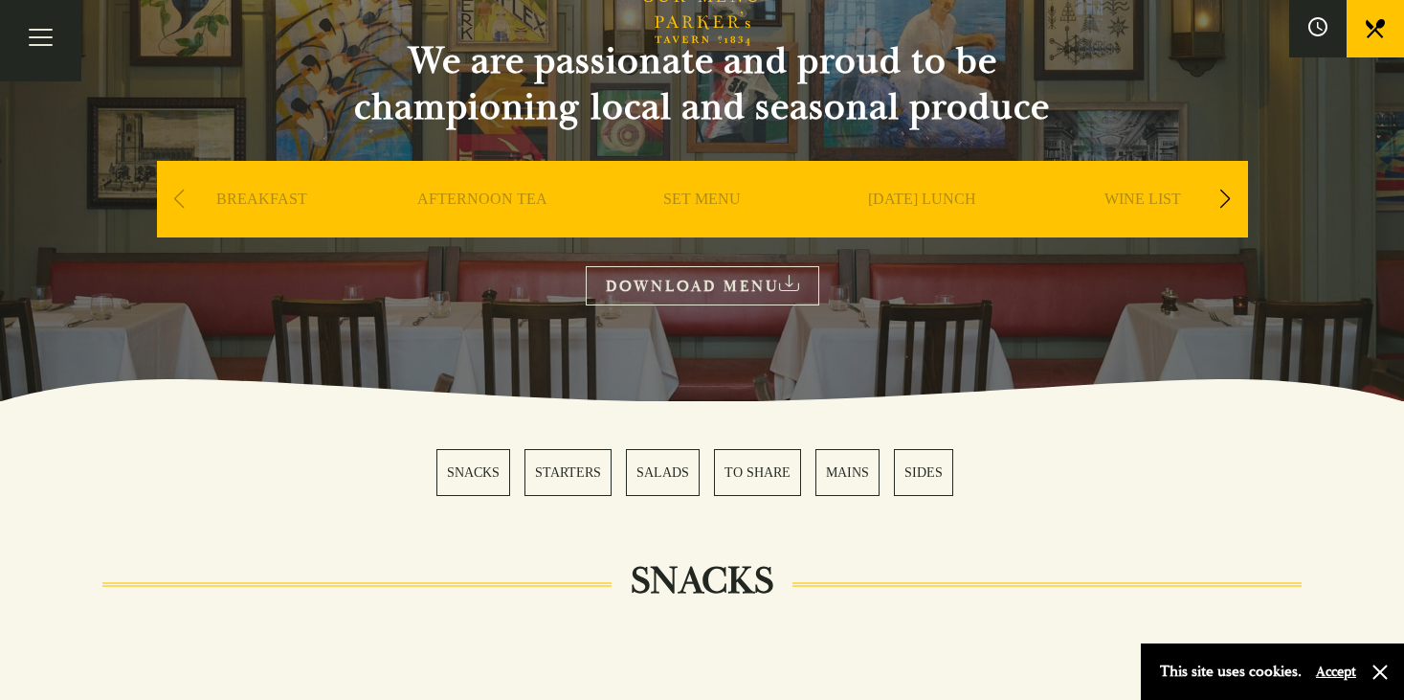
click at [837, 477] on link "MAINS" at bounding box center [848, 472] width 64 height 47
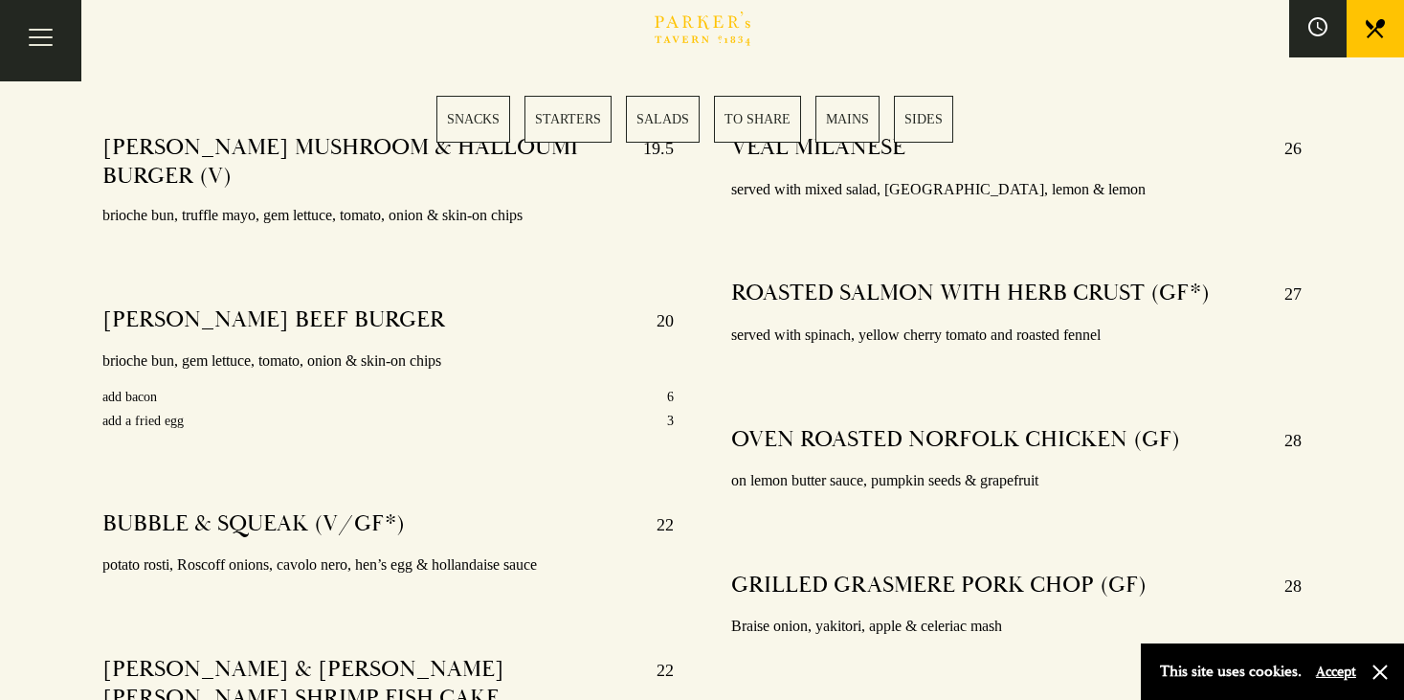
scroll to position [3425, 0]
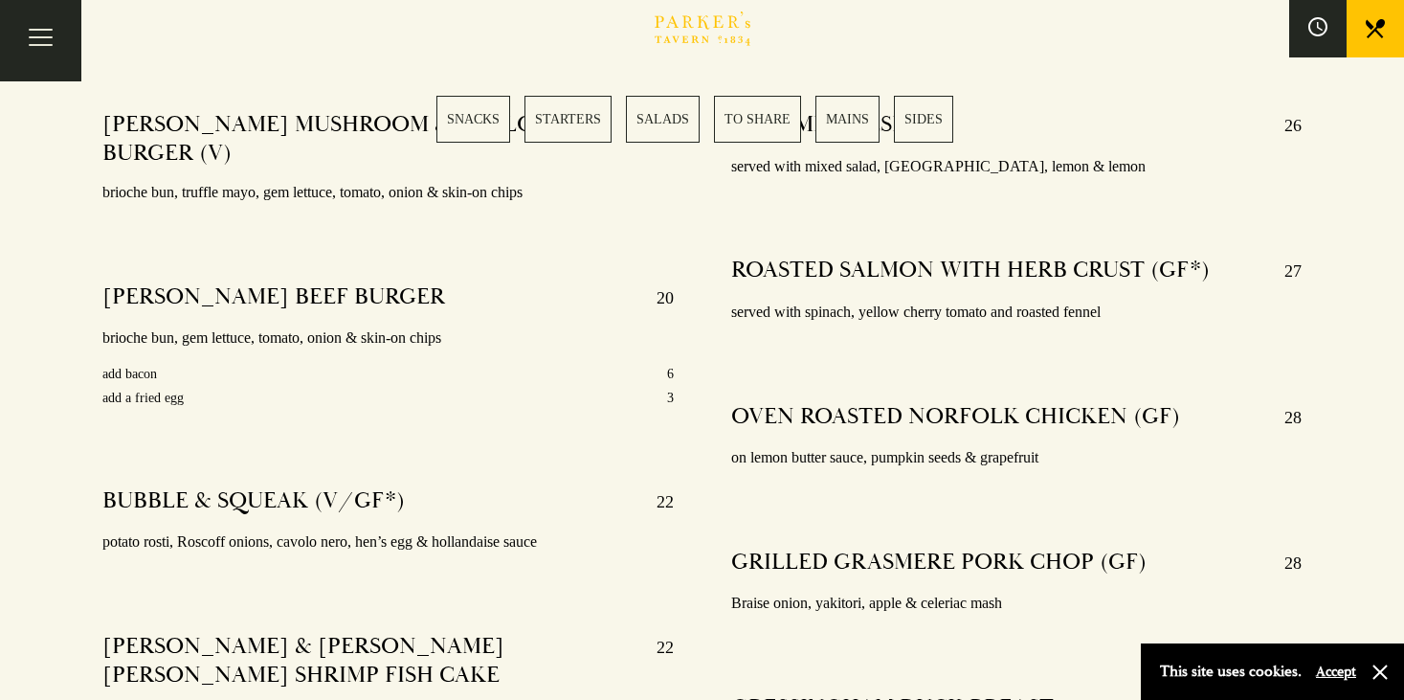
click at [664, 123] on link "SALADS" at bounding box center [663, 119] width 74 height 47
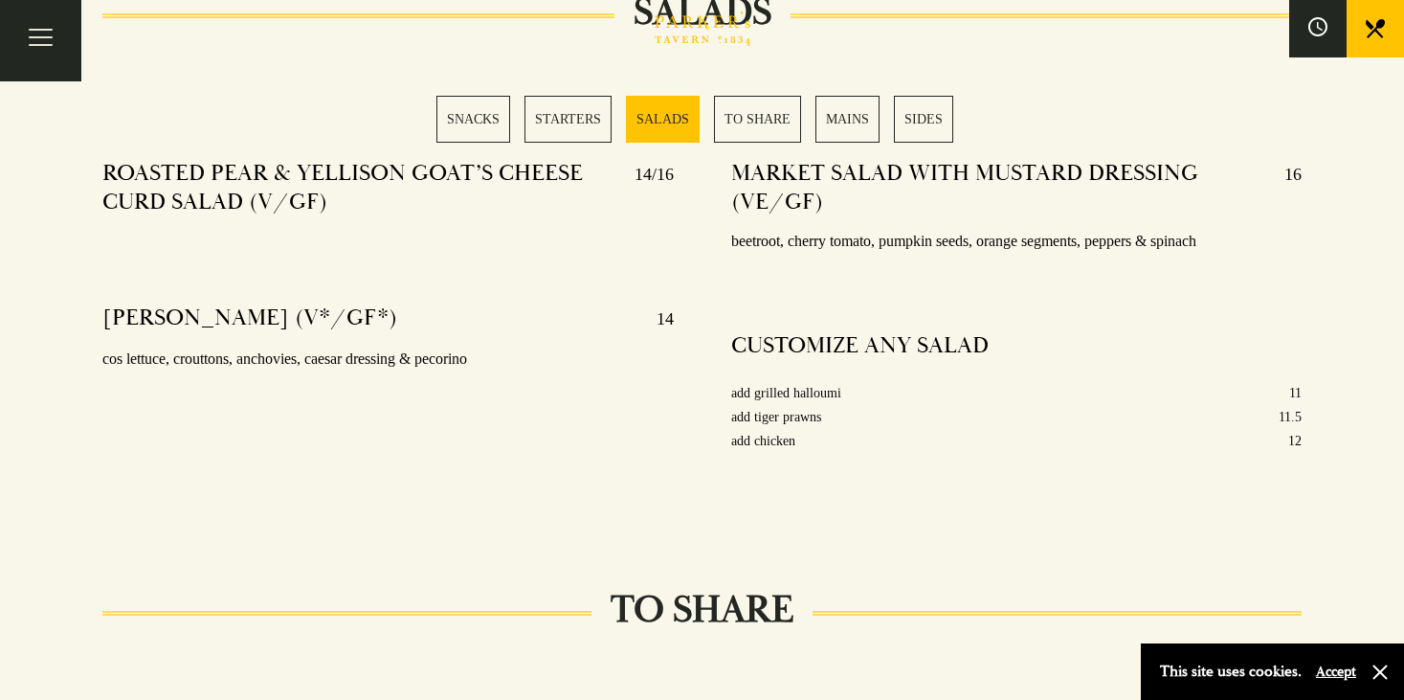
scroll to position [2384, 0]
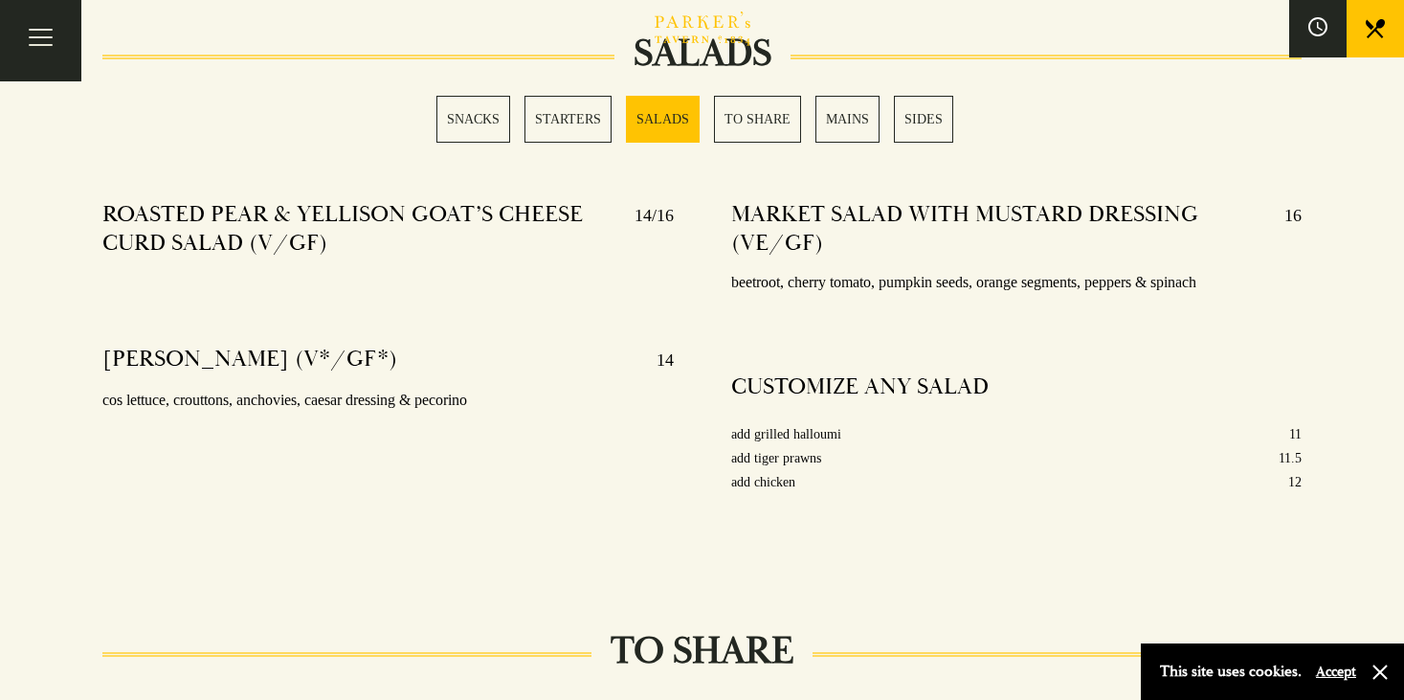
click at [881, 113] on div "SNACKS STARTERS SALADS TO SHARE MAINS SIDES" at bounding box center [701, 119] width 531 height 47
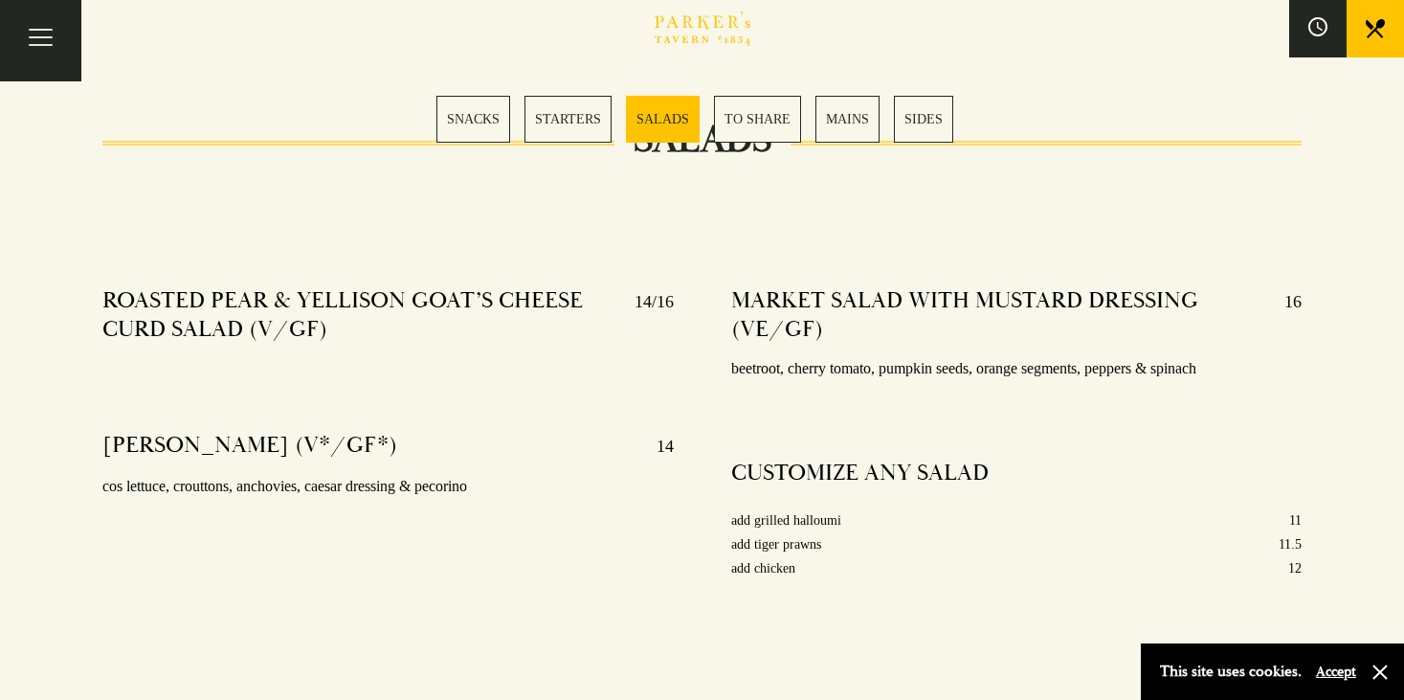
scroll to position [2297, 0]
click at [906, 117] on link "SIDES" at bounding box center [923, 119] width 59 height 47
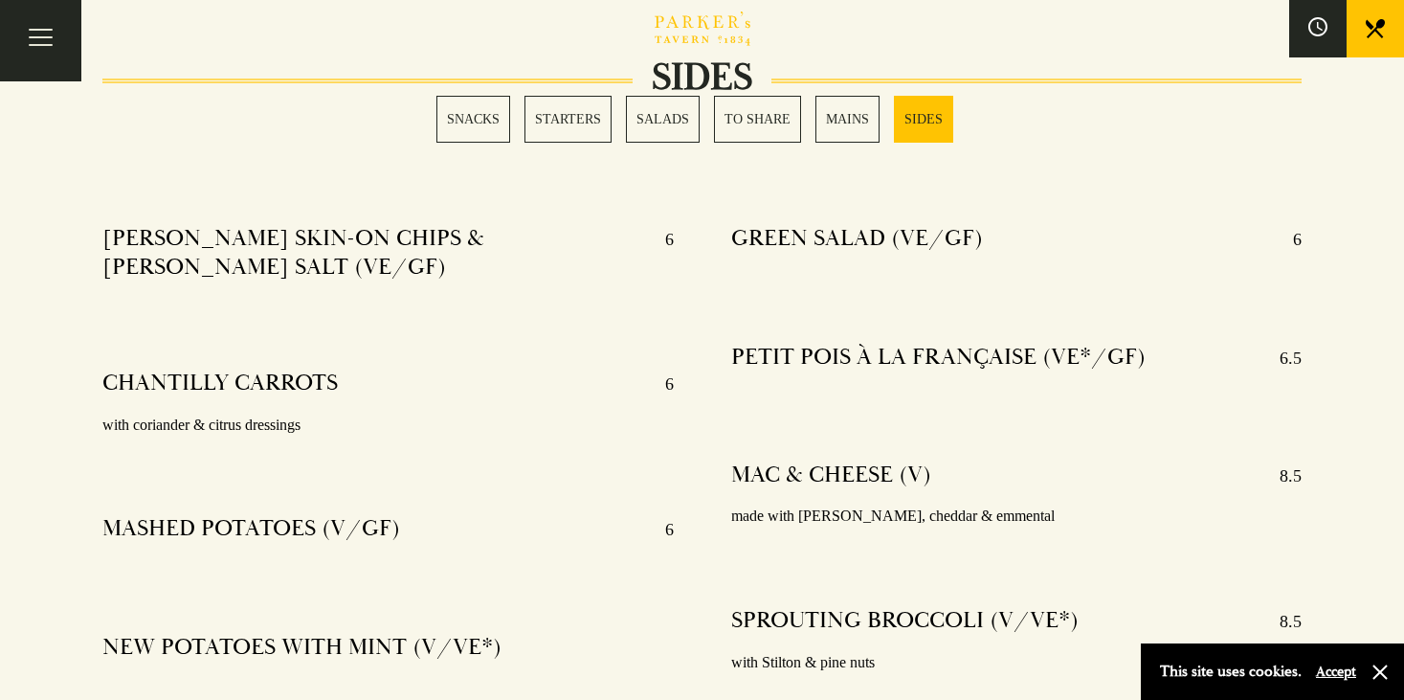
scroll to position [4690, 0]
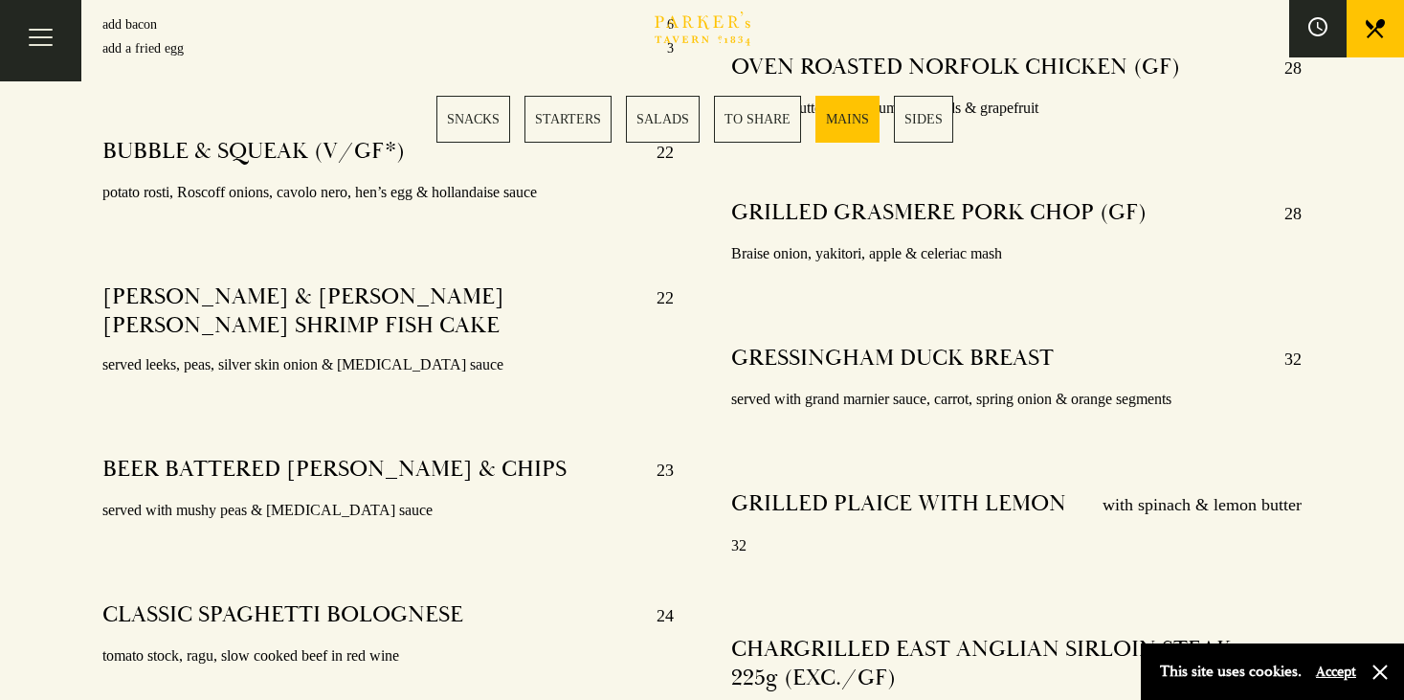
click at [467, 97] on link "SNACKS" at bounding box center [473, 119] width 74 height 47
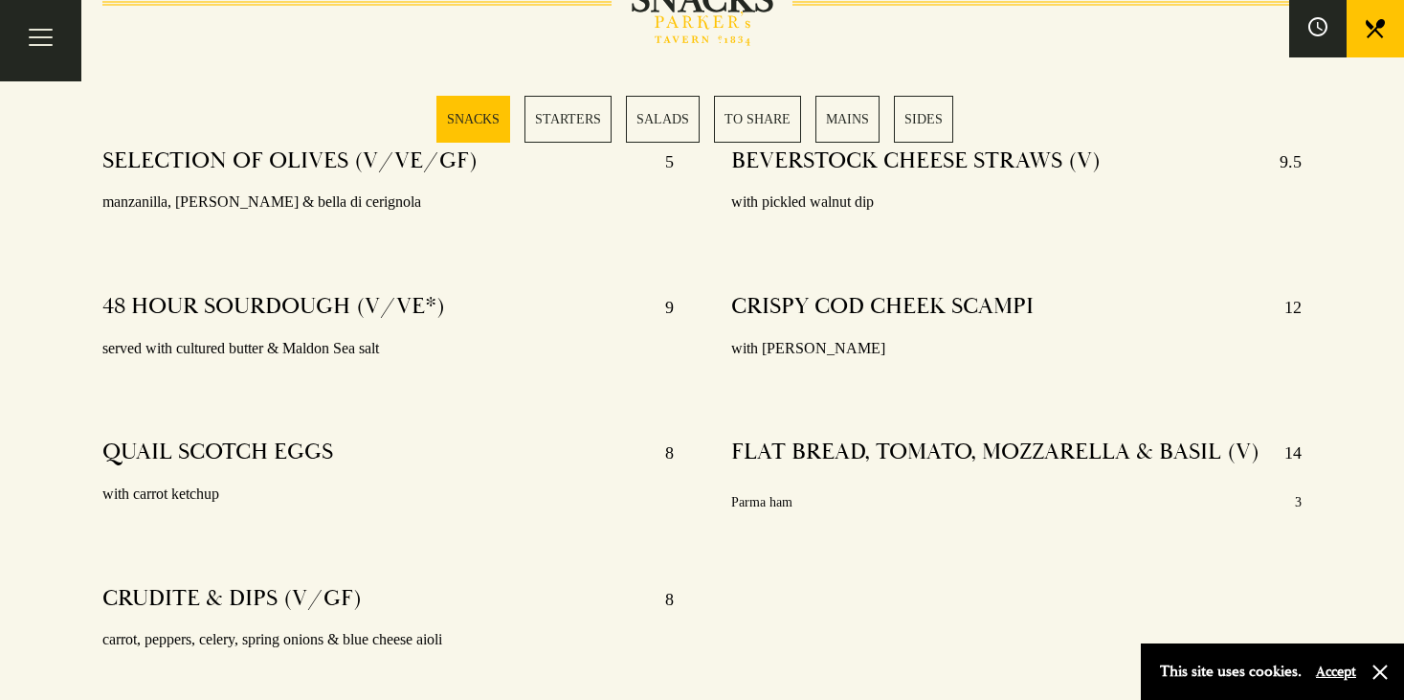
click at [550, 123] on link "STARTERS" at bounding box center [568, 119] width 87 height 47
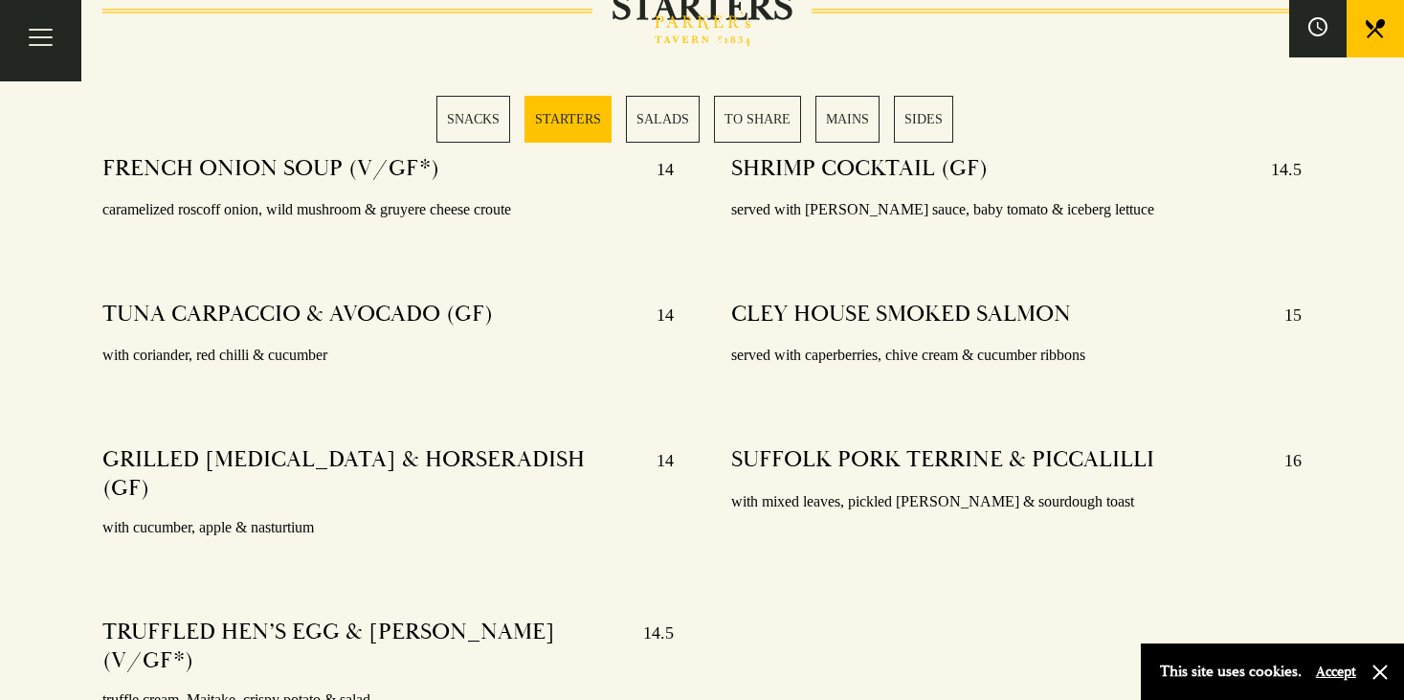
scroll to position [1575, 0]
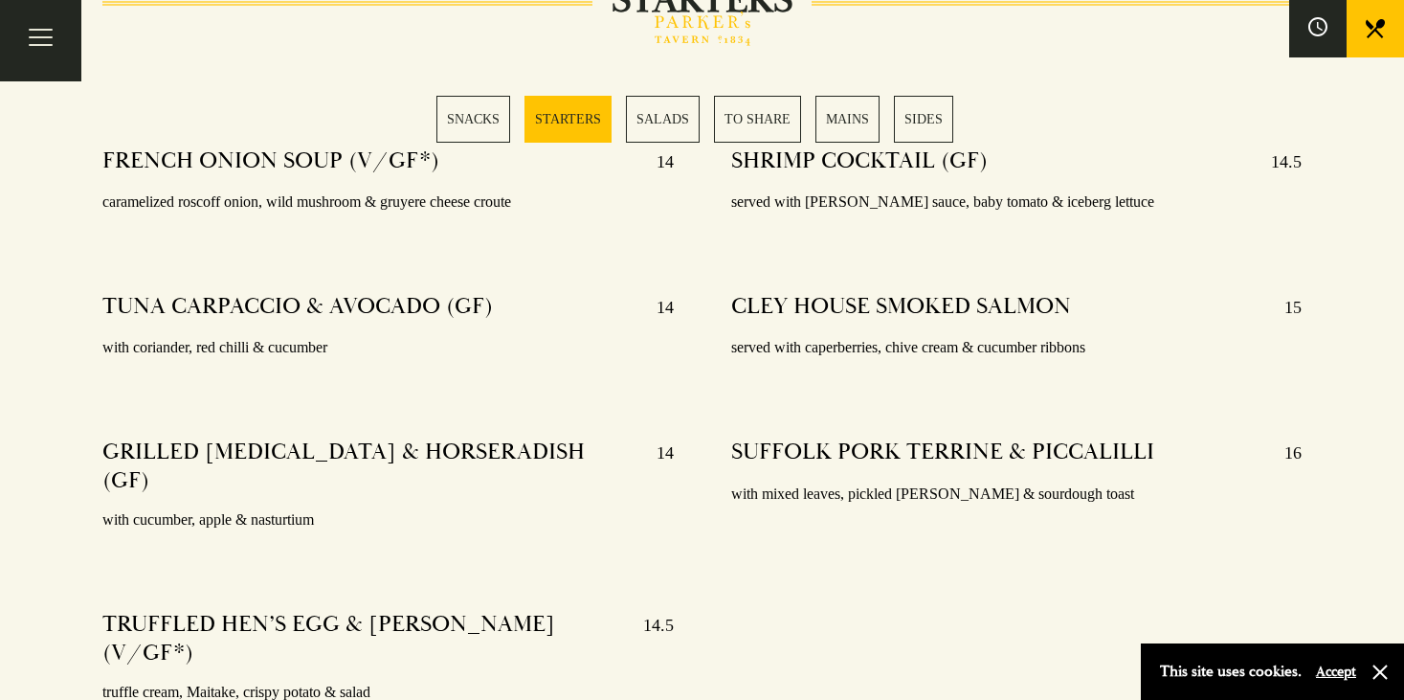
click at [641, 117] on link "SALADS" at bounding box center [663, 119] width 74 height 47
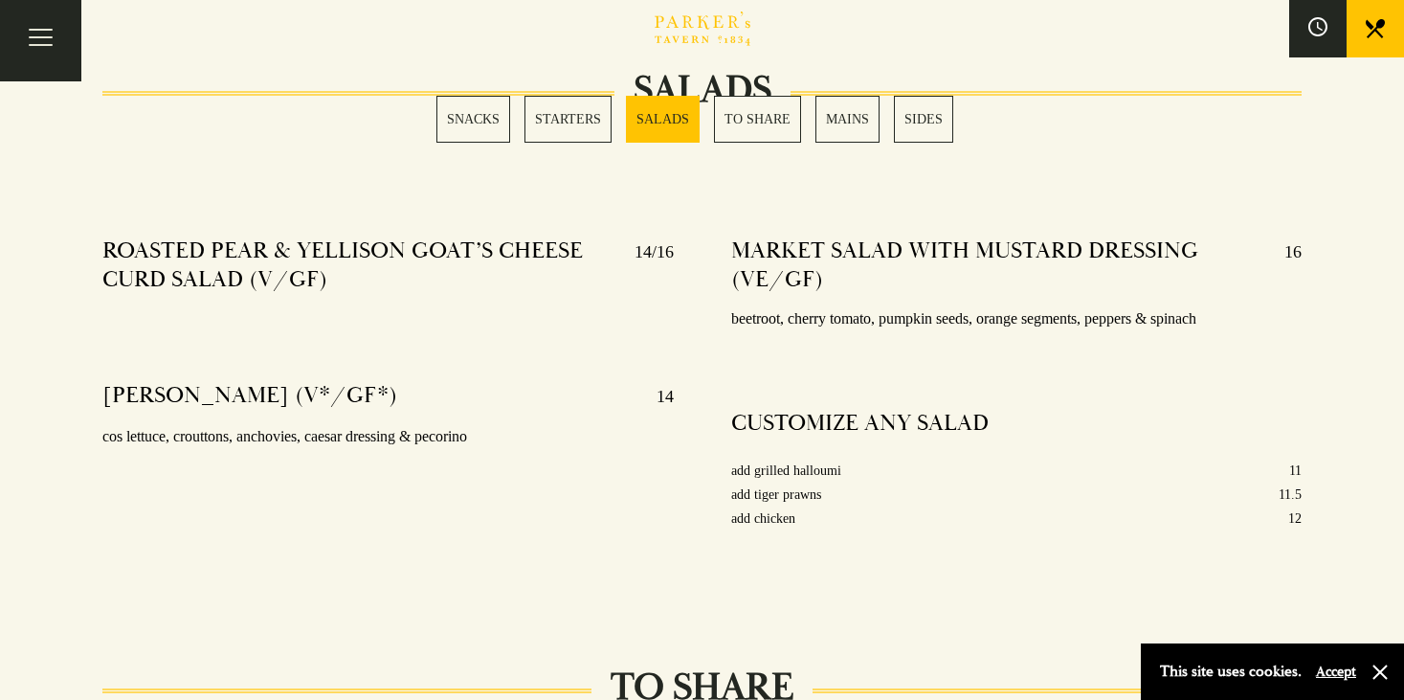
scroll to position [2384, 0]
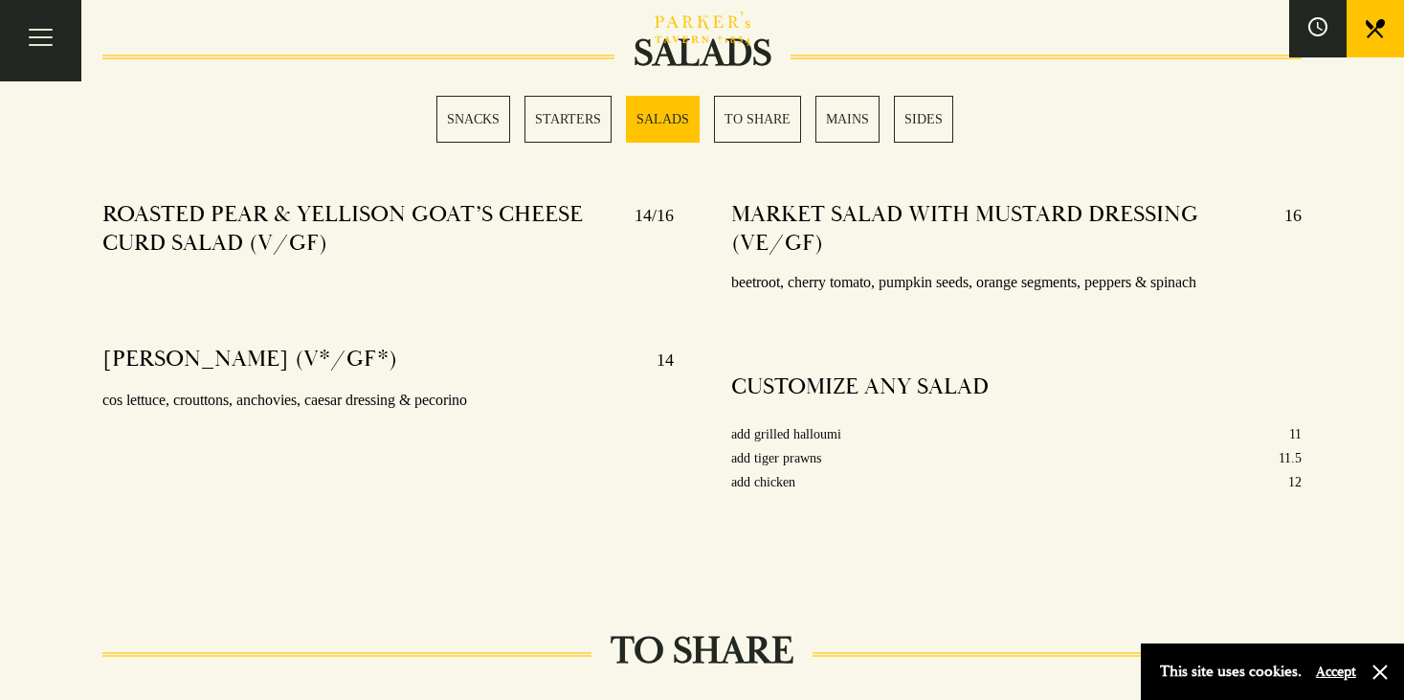
click at [744, 126] on link "TO SHARE" at bounding box center [757, 119] width 87 height 47
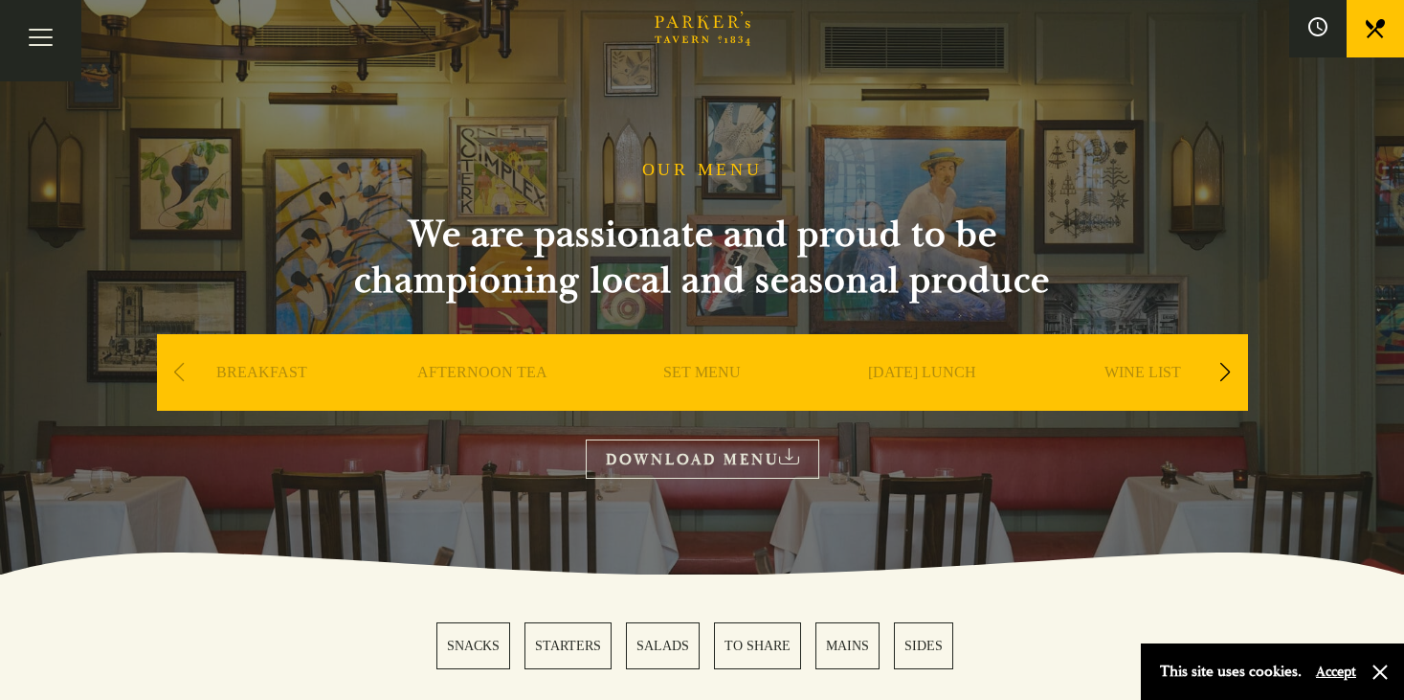
click at [1217, 384] on div "Next slide" at bounding box center [1226, 372] width 26 height 42
click at [903, 387] on link "DESSERT" at bounding box center [922, 401] width 67 height 77
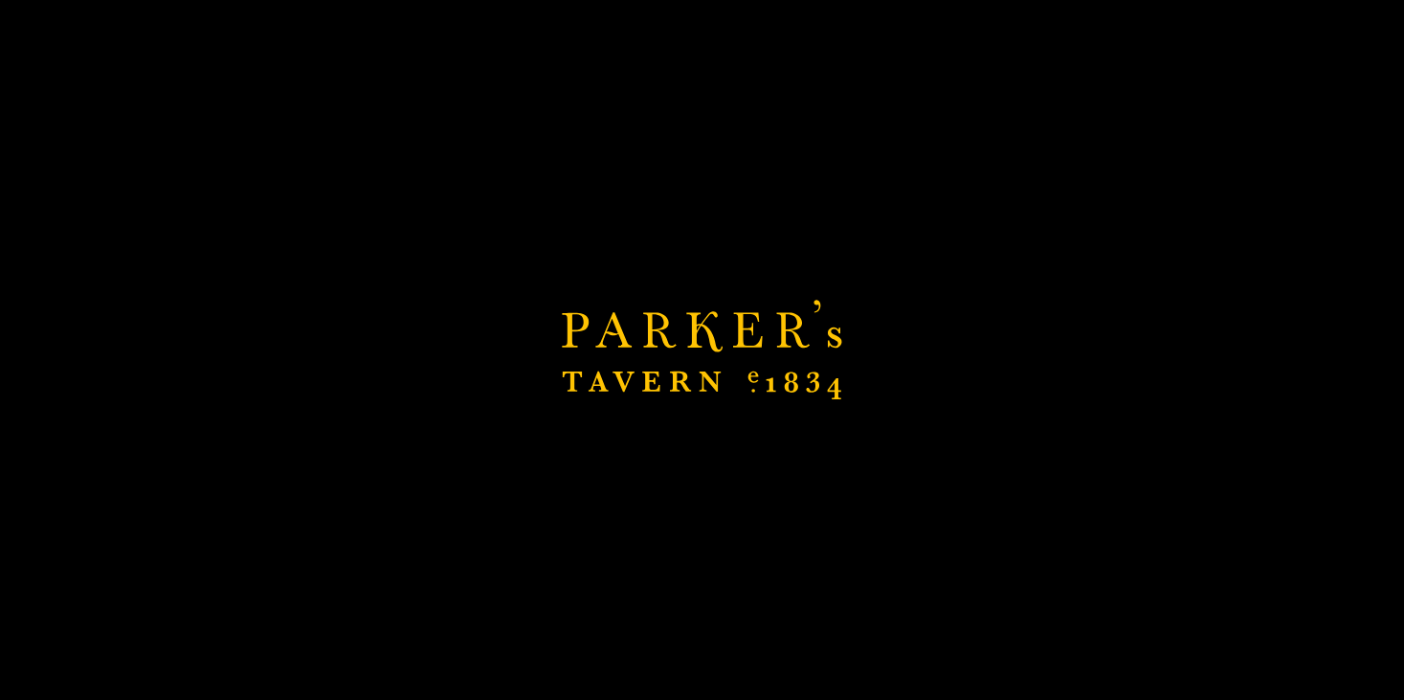
scroll to position [738, 0]
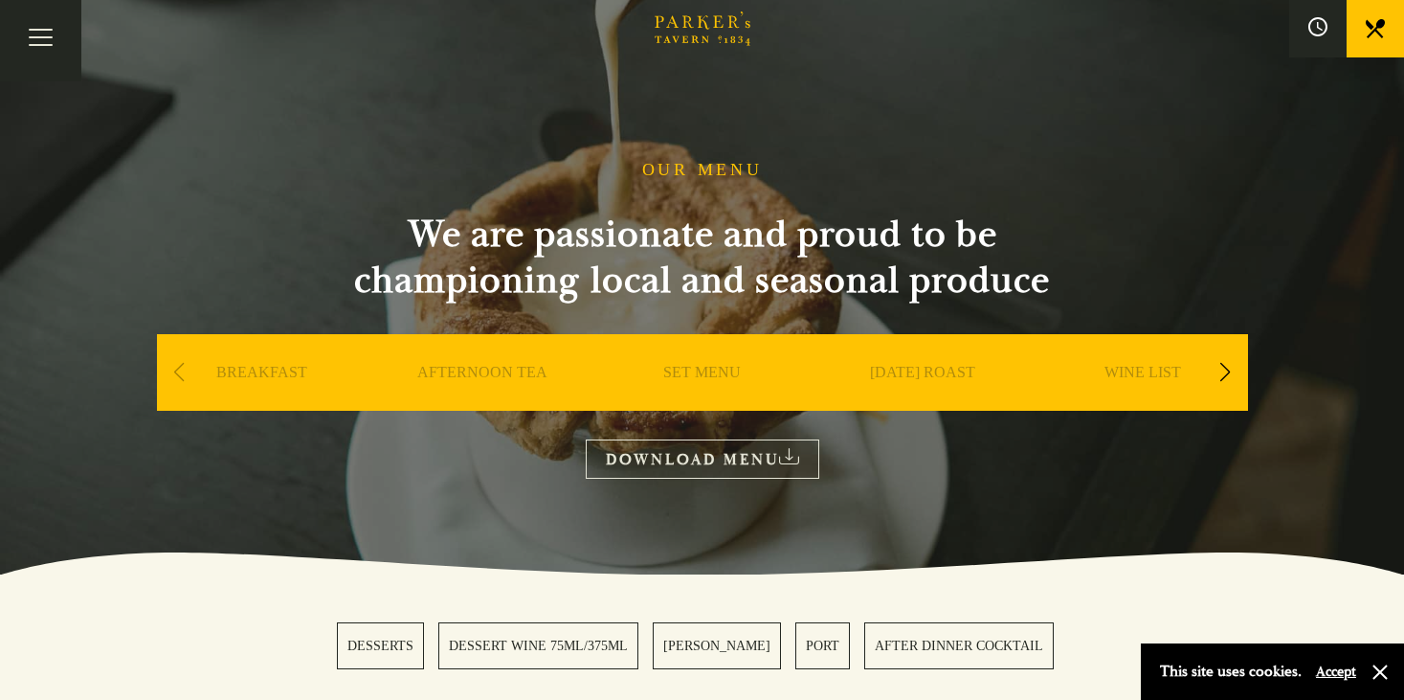
click at [712, 382] on link "SET MENU" at bounding box center [702, 401] width 78 height 77
